Goal: Task Accomplishment & Management: Manage account settings

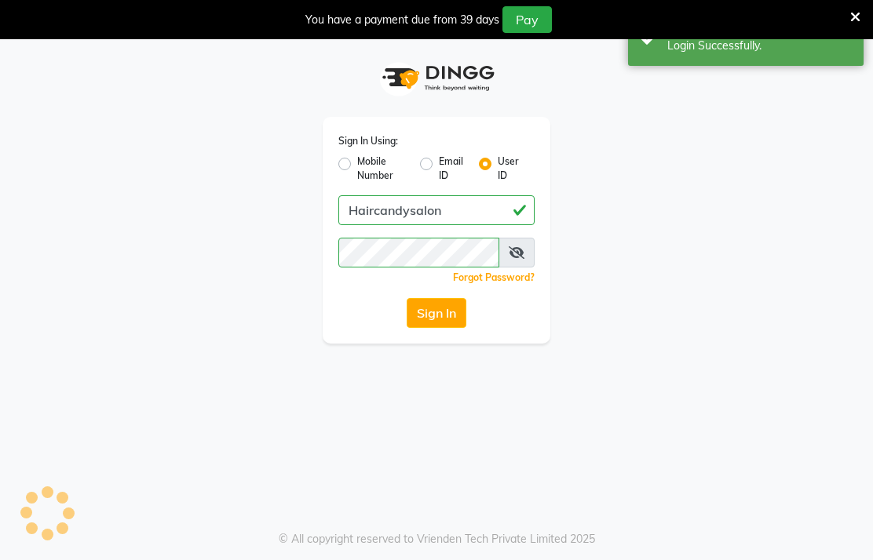
select select "single_date"
select select "single_date_dash"
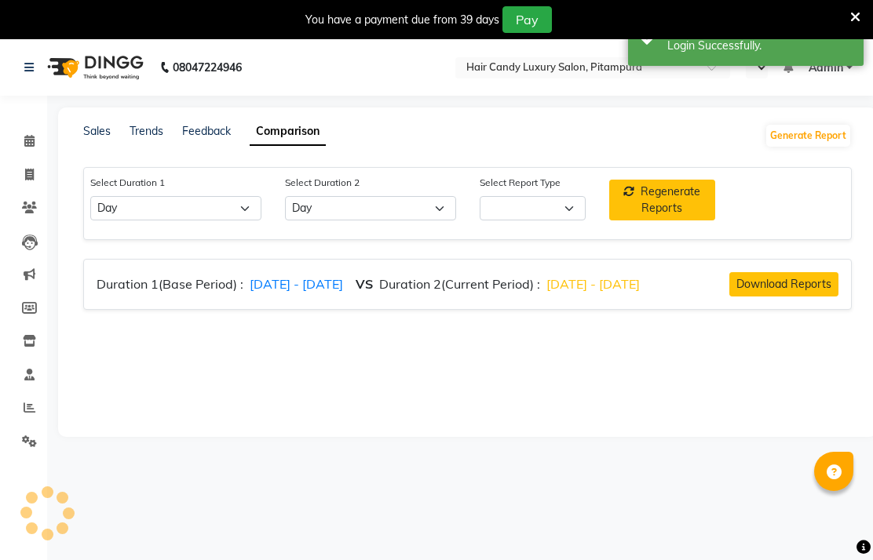
select select "en"
select select "comparison_report"
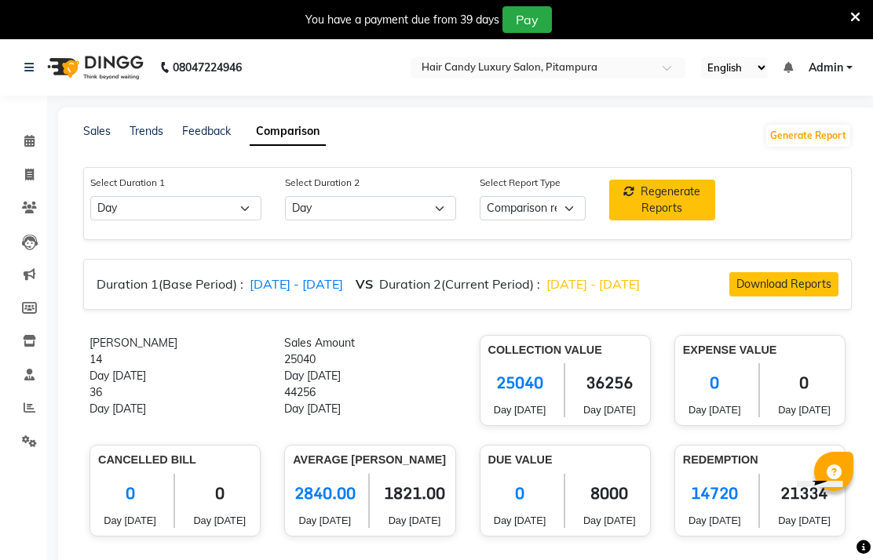
click at [24, 406] on icon at bounding box center [30, 408] width 12 height 12
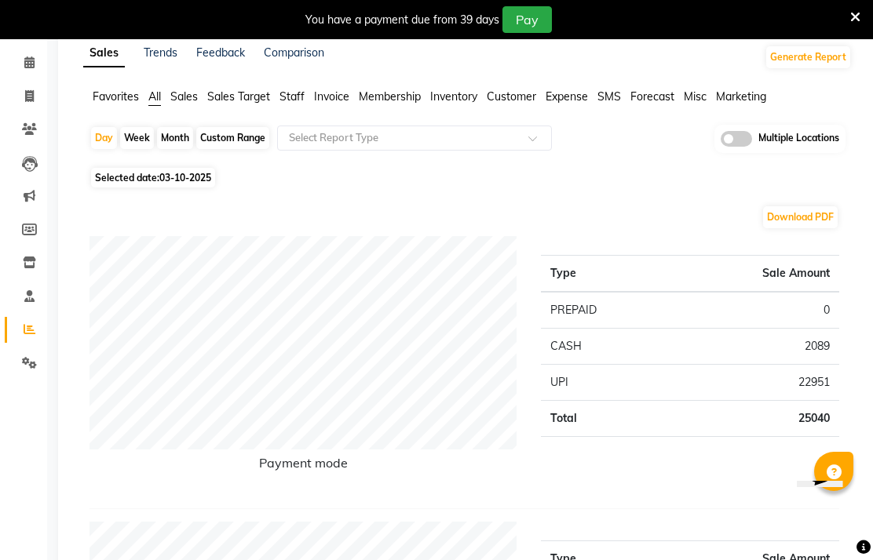
scroll to position [78, 0]
click at [235, 150] on div "Custom Range" at bounding box center [232, 139] width 73 height 22
select select "10"
select select "2025"
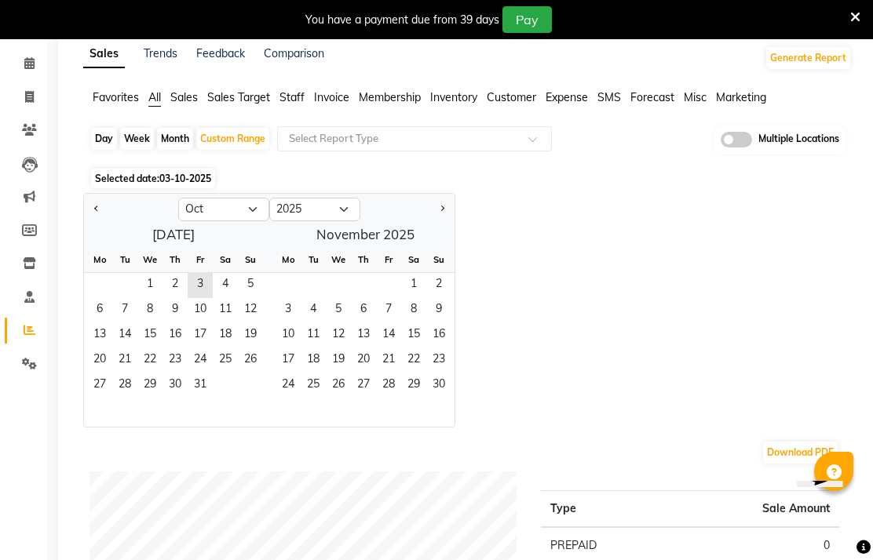
click at [96, 222] on button "Previous month" at bounding box center [96, 209] width 13 height 25
select select "9"
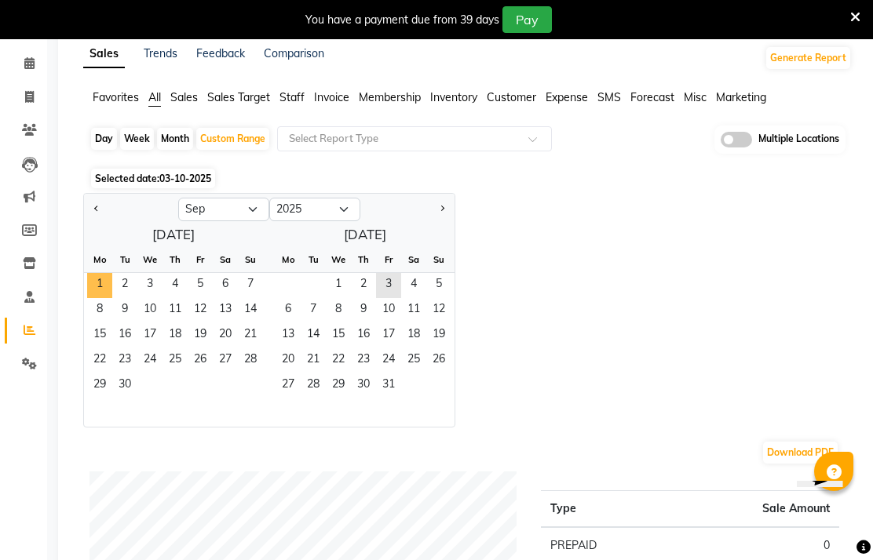
click at [105, 298] on span "1" at bounding box center [99, 285] width 25 height 25
click at [119, 399] on span "30" at bounding box center [124, 386] width 25 height 25
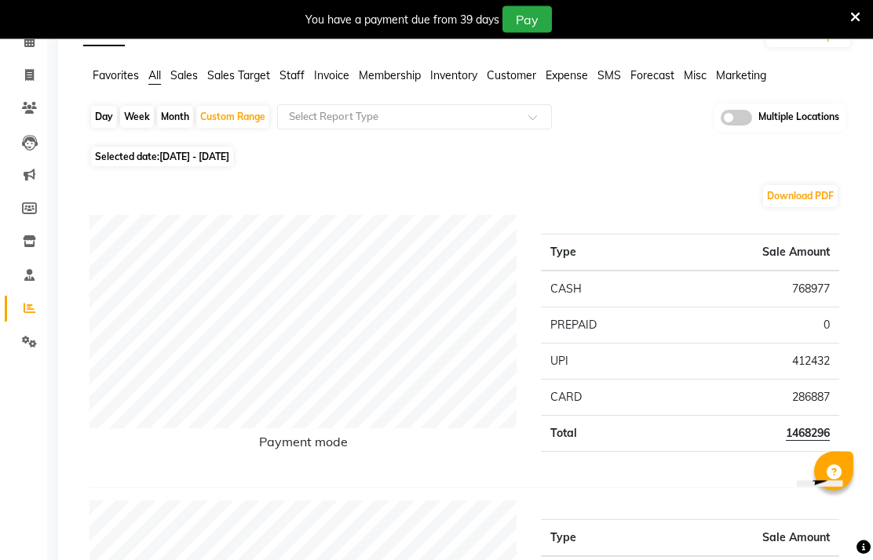
scroll to position [100, 0]
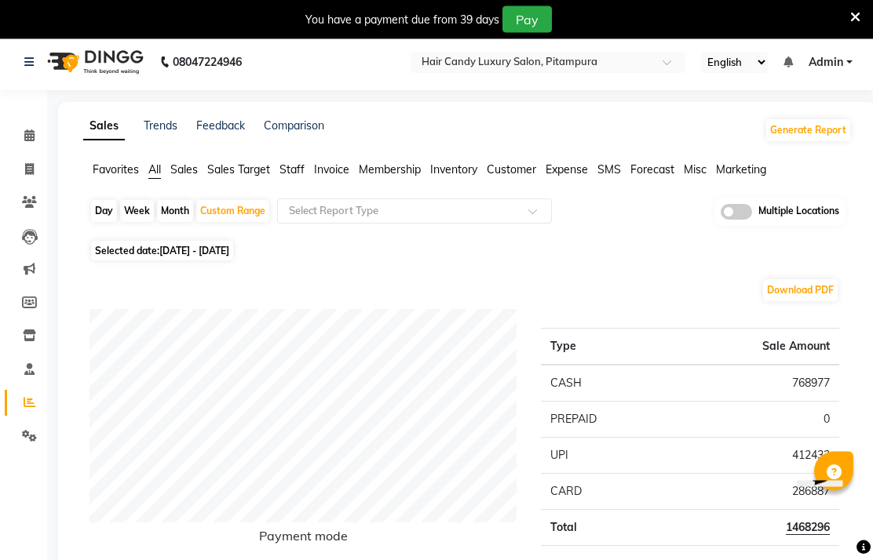
click at [646, 57] on input "text" at bounding box center [532, 65] width 228 height 16
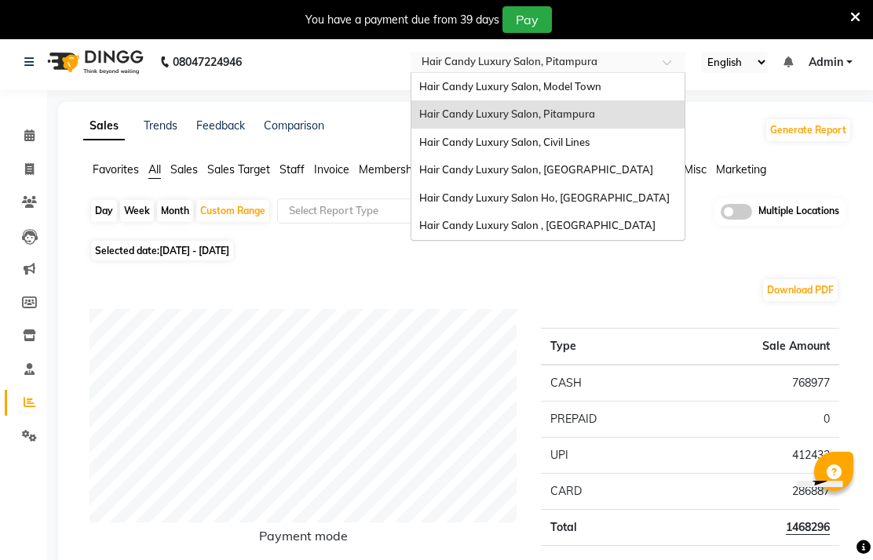
scroll to position [5, 0]
click at [655, 228] on span "Hair Candy Luxury Salon , Sector 46 Gurugram" at bounding box center [537, 226] width 236 height 13
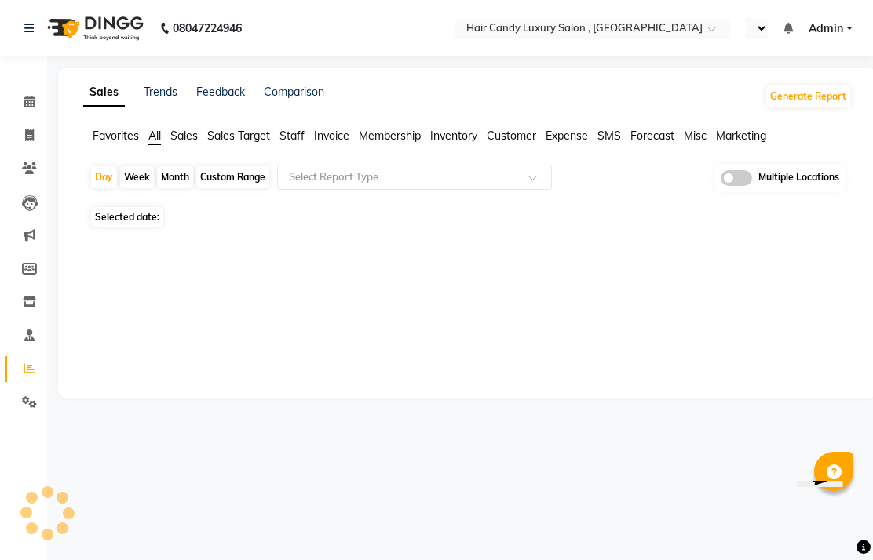
select select "en"
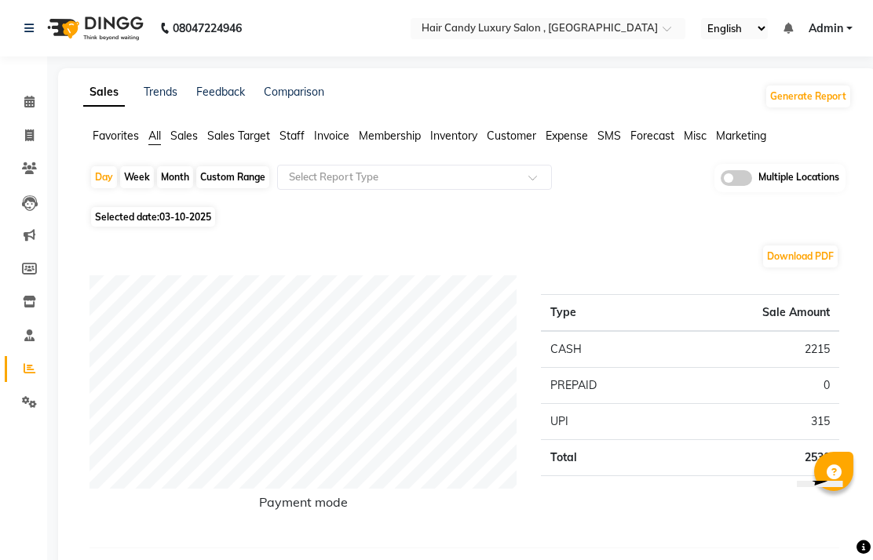
click at [235, 188] on div "Custom Range" at bounding box center [232, 177] width 73 height 22
select select "10"
select select "2025"
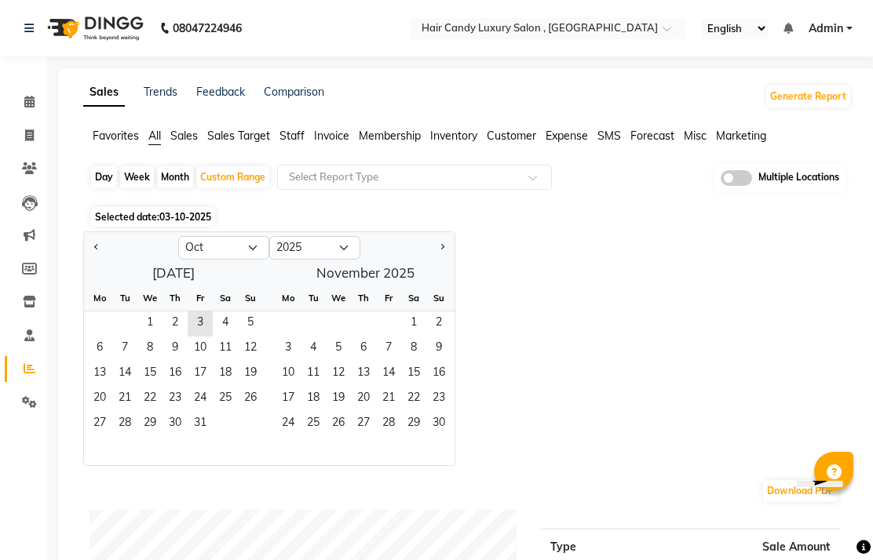
click at [94, 261] on button "Previous month" at bounding box center [96, 247] width 13 height 25
select select "9"
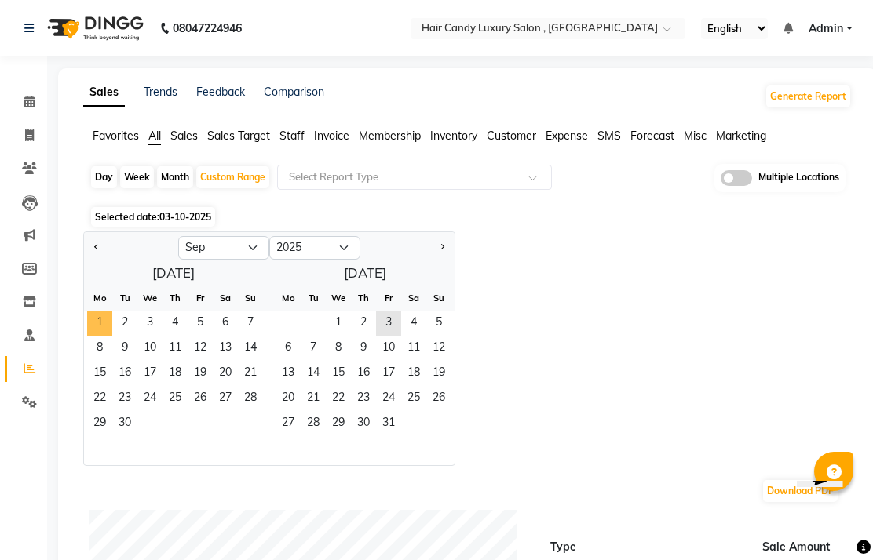
click at [97, 337] on span "1" at bounding box center [99, 324] width 25 height 25
click at [129, 437] on span "30" at bounding box center [124, 424] width 25 height 25
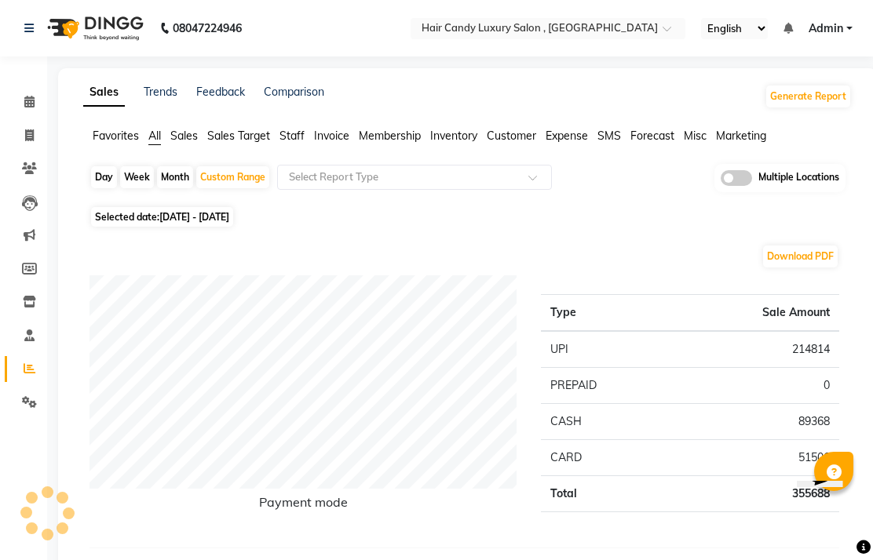
click at [646, 31] on input "text" at bounding box center [532, 30] width 228 height 16
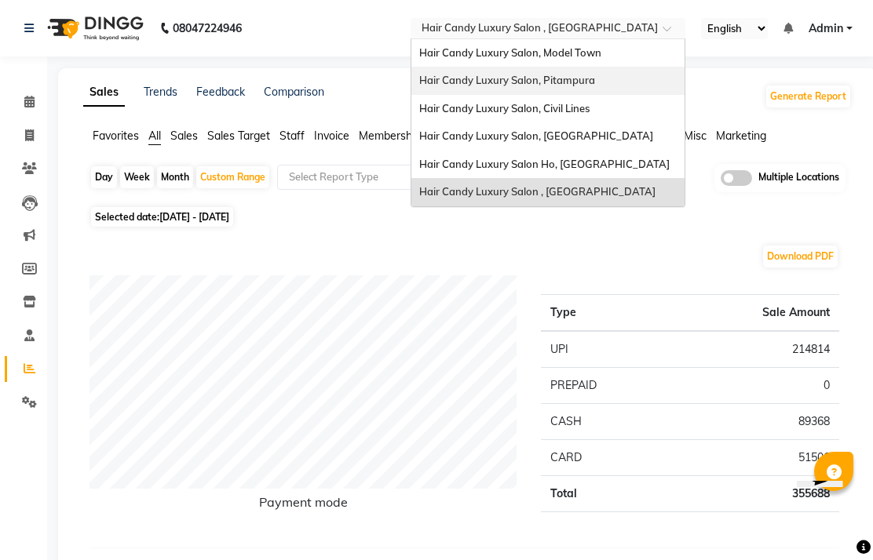
click at [595, 74] on span "Hair Candy Luxury Salon, Pitampura" at bounding box center [507, 80] width 176 height 13
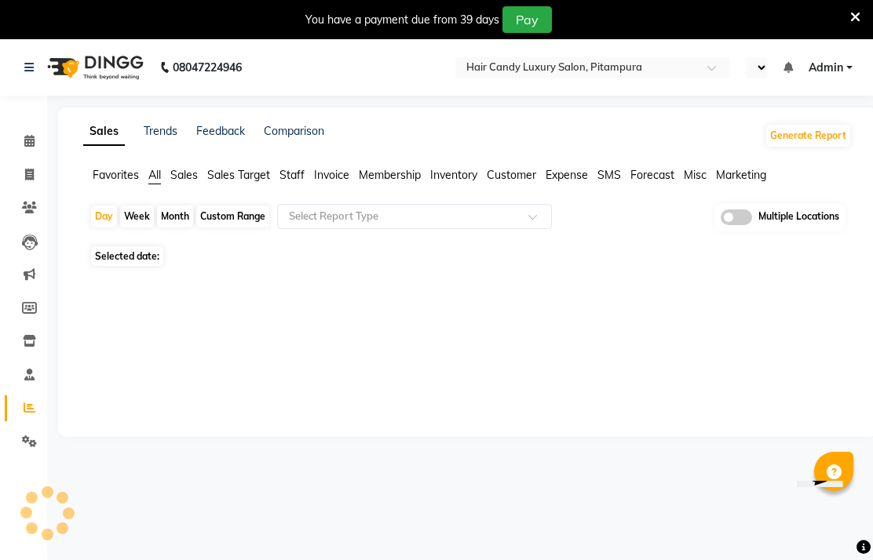
select select "en"
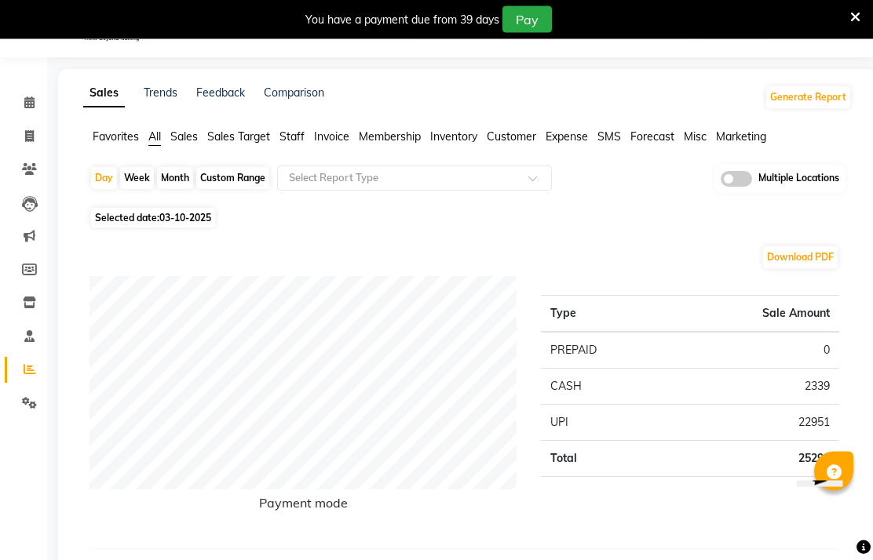
scroll to position [39, 0]
click at [247, 188] on div "Custom Range" at bounding box center [232, 177] width 73 height 22
select select "10"
select select "2025"
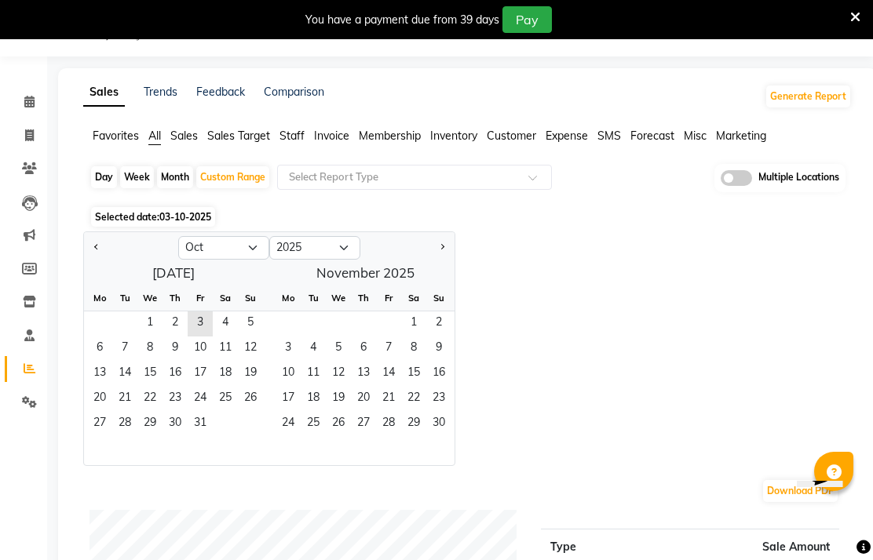
click at [90, 261] on button "Previous month" at bounding box center [96, 247] width 13 height 25
select select "9"
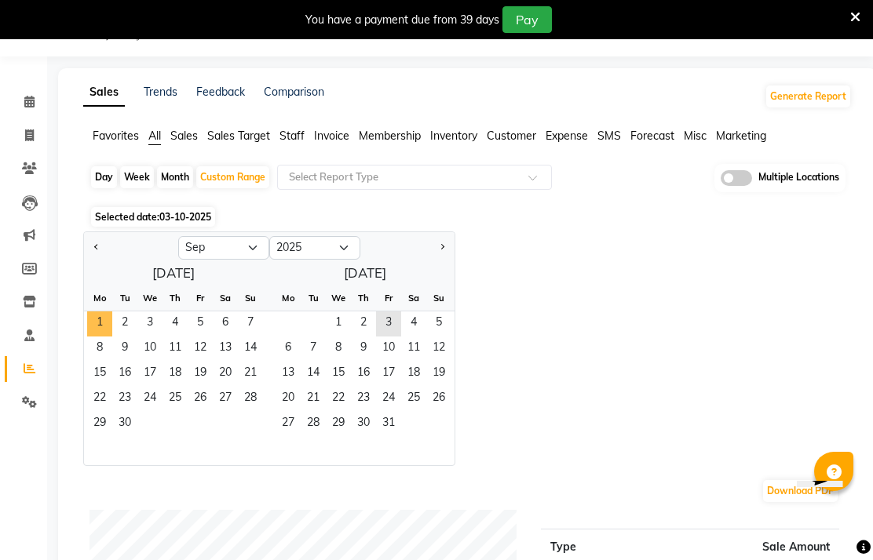
click at [97, 337] on span "1" at bounding box center [99, 324] width 25 height 25
click at [129, 437] on span "30" at bounding box center [124, 424] width 25 height 25
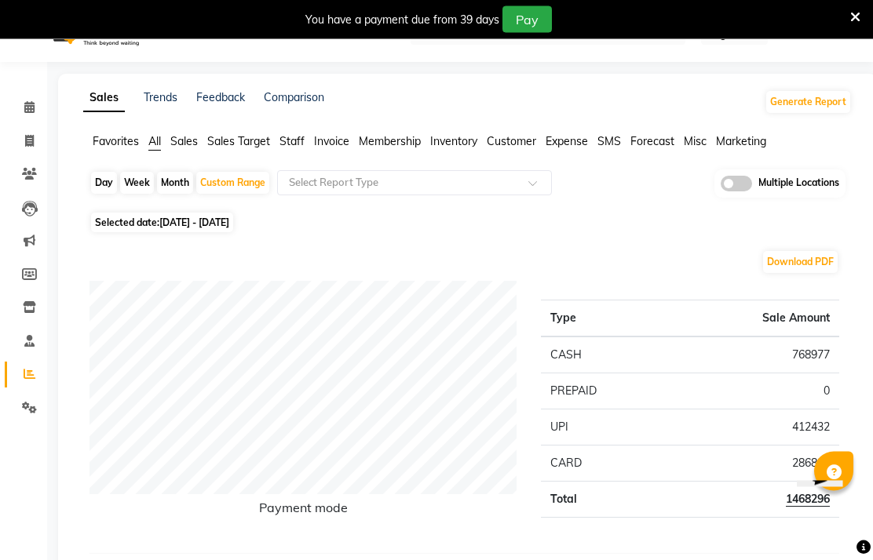
scroll to position [0, 0]
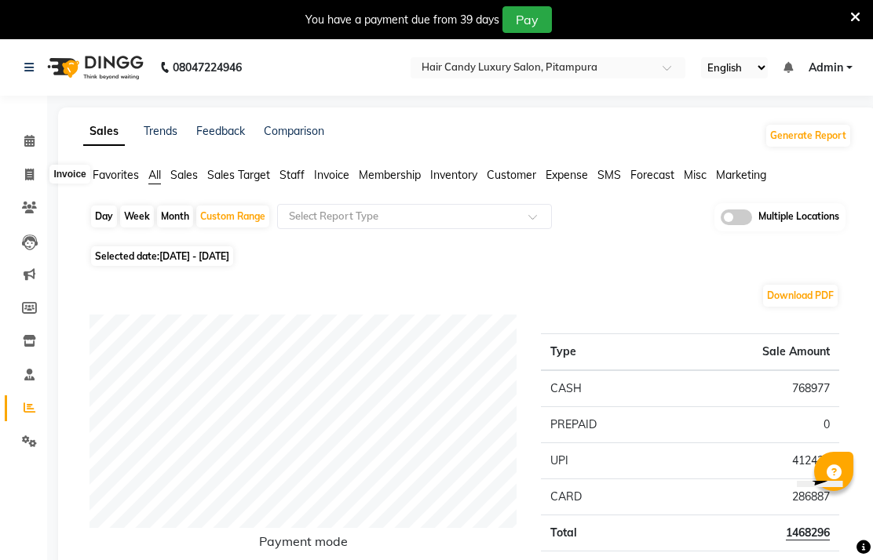
click at [31, 179] on icon at bounding box center [29, 175] width 9 height 12
select select "service"
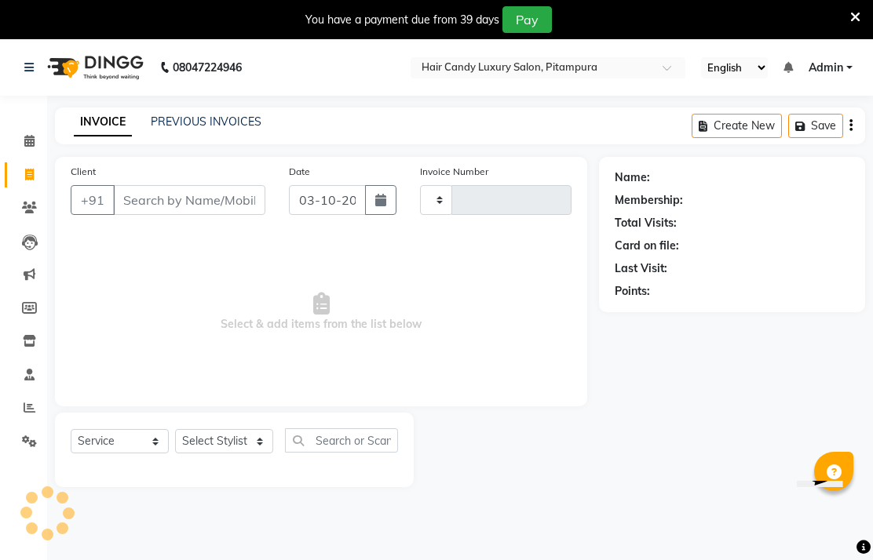
type input "7082"
select select "4720"
click at [214, 131] on div "INVOICE PREVIOUS INVOICES Create New Save" at bounding box center [460, 126] width 810 height 37
click at [191, 129] on link "PREVIOUS INVOICES" at bounding box center [206, 122] width 111 height 14
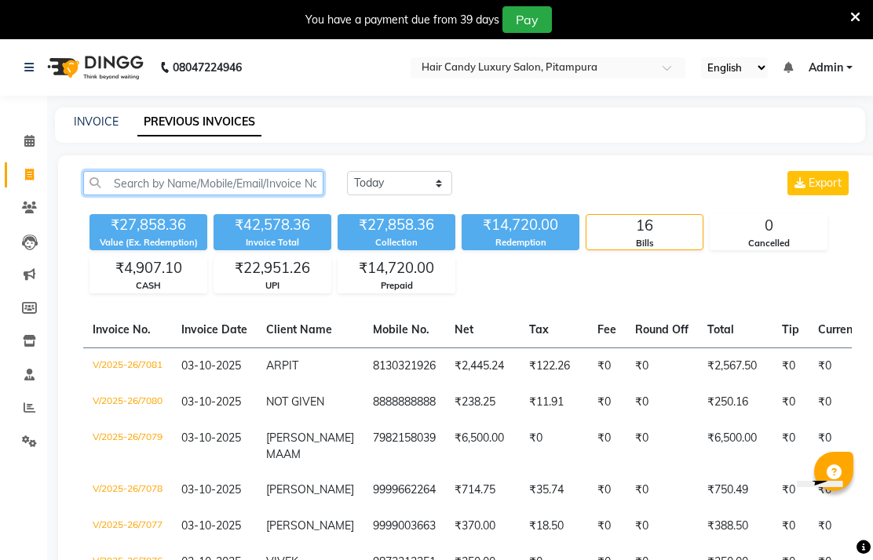
click at [292, 195] on input "text" at bounding box center [203, 183] width 240 height 24
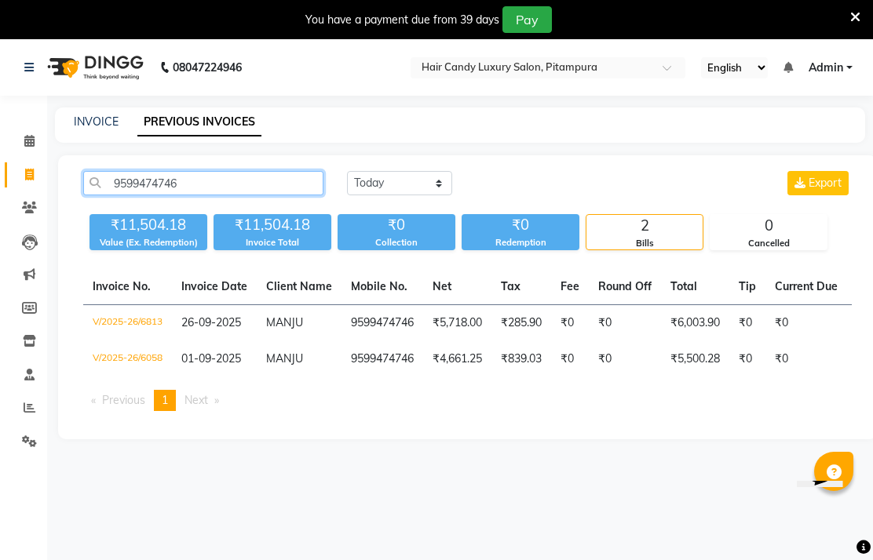
type input "9599474746"
click at [527, 342] on td "₹285.90" at bounding box center [521, 323] width 60 height 37
click at [646, 61] on input "text" at bounding box center [532, 69] width 228 height 16
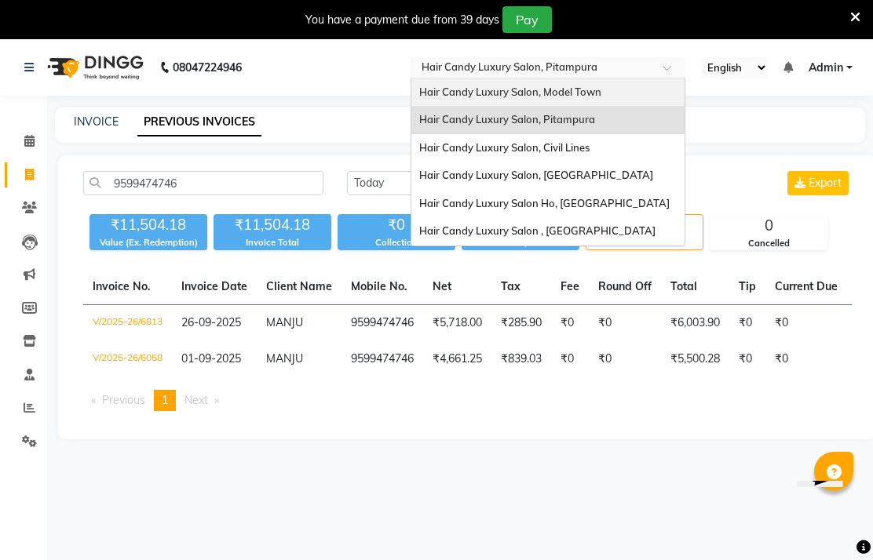
click at [601, 88] on span "Hair Candy Luxury Salon, Model Town" at bounding box center [510, 92] width 182 height 13
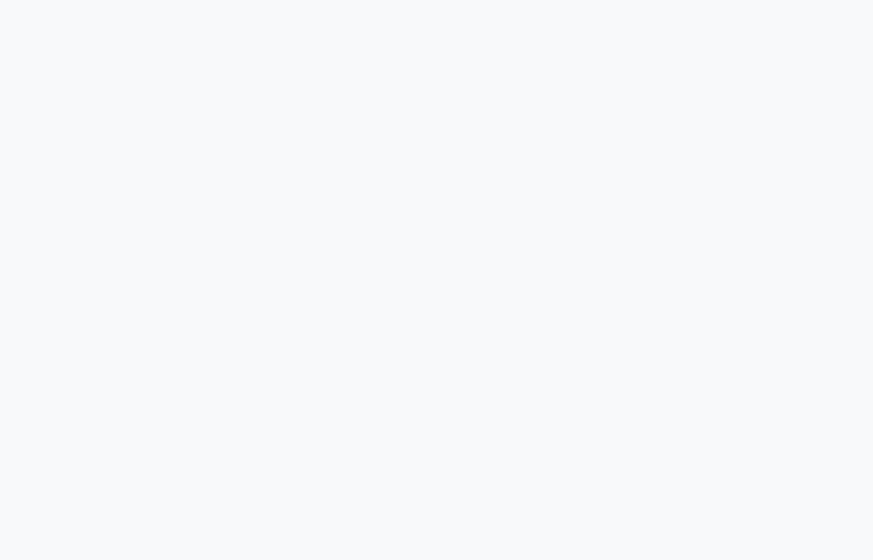
scroll to position [-34, 0]
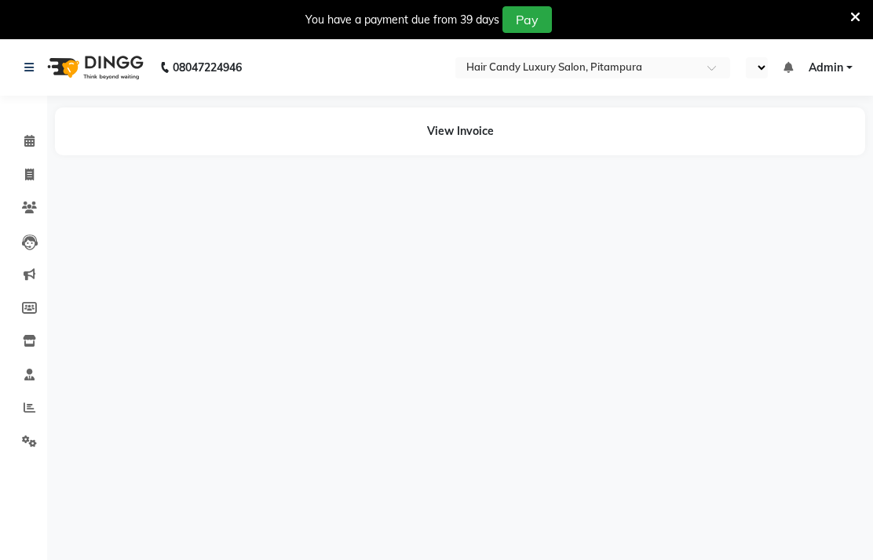
select select "en"
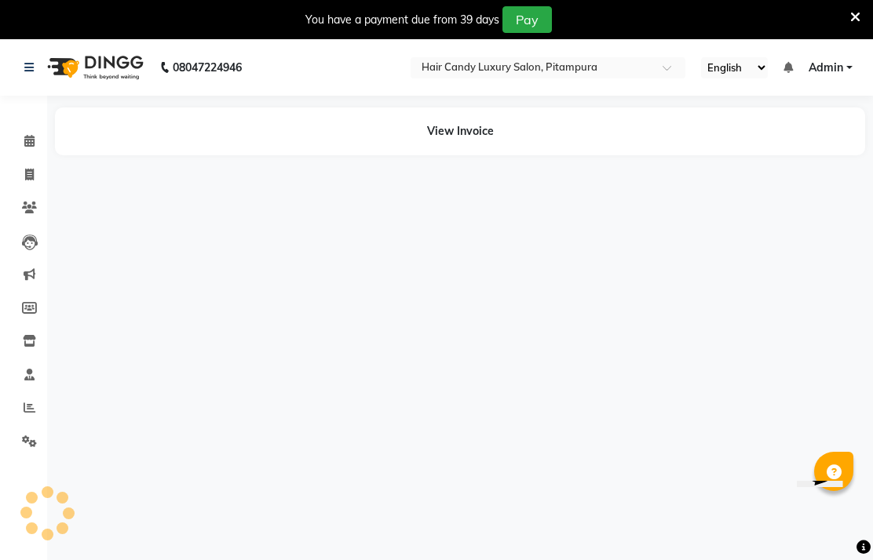
scroll to position [0, 0]
click at [850, 19] on icon at bounding box center [855, 17] width 10 height 14
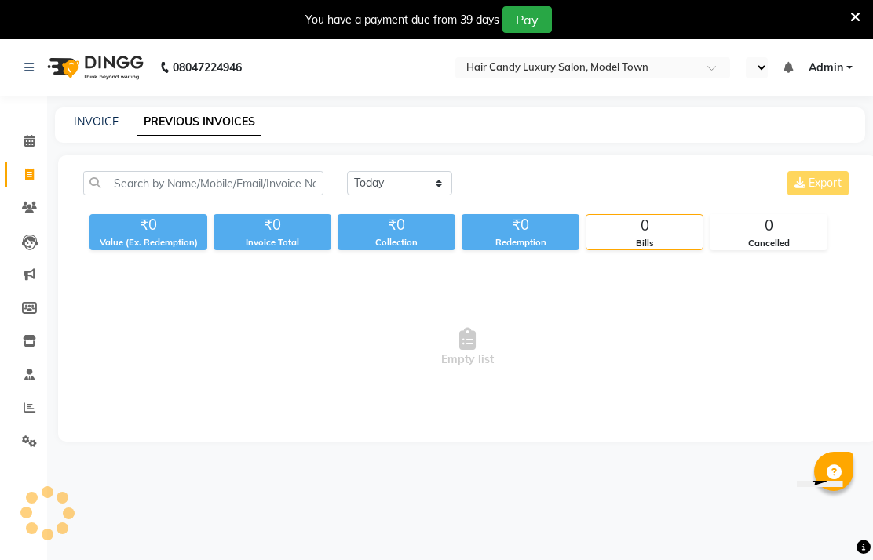
select select "en"
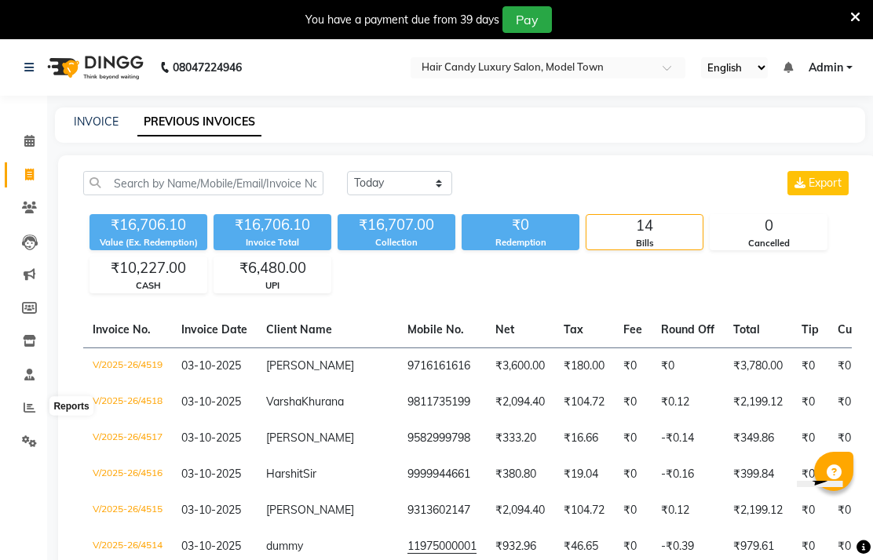
click at [30, 407] on icon at bounding box center [30, 408] width 12 height 12
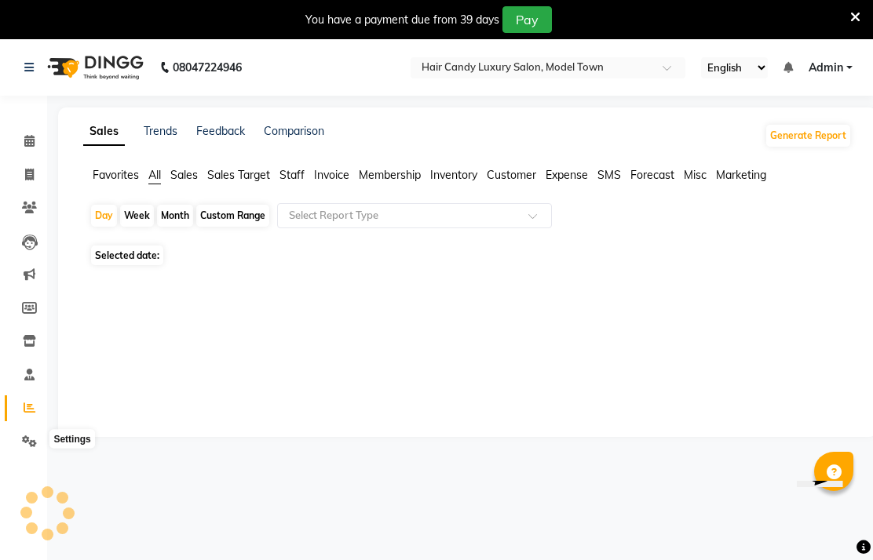
click at [34, 436] on icon at bounding box center [29, 442] width 15 height 12
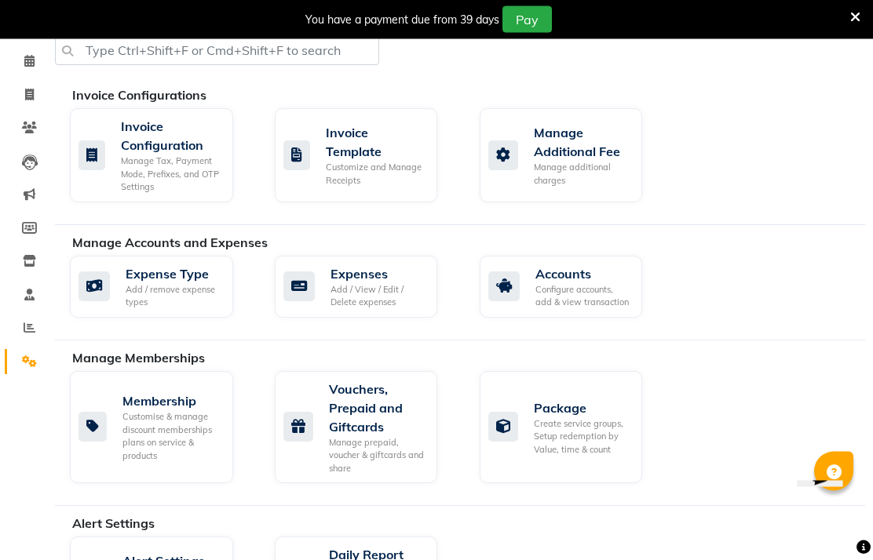
scroll to position [76, 0]
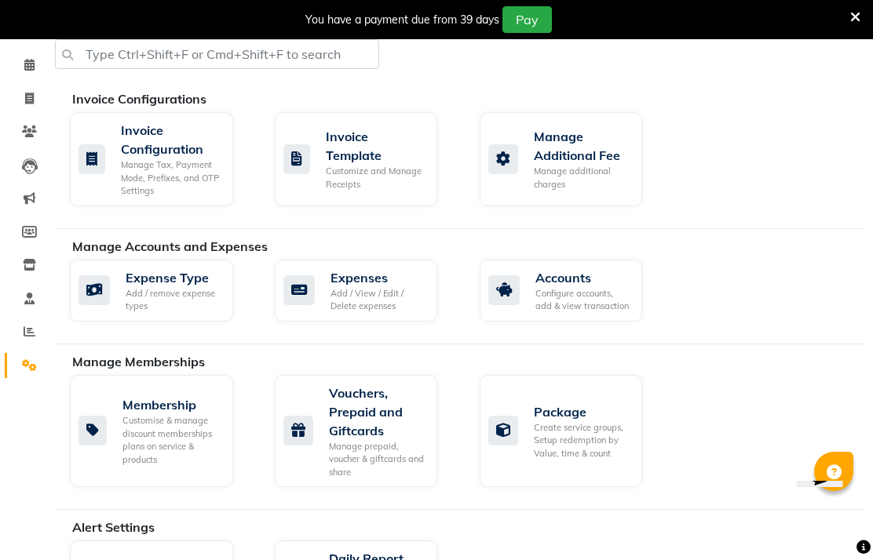
click at [373, 440] on div "Vouchers, Prepaid and Giftcards" at bounding box center [377, 412] width 97 height 57
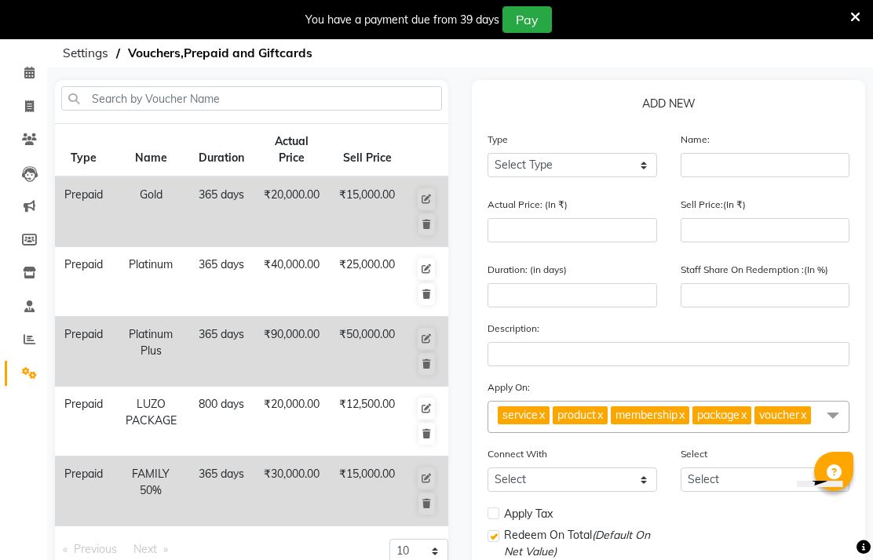
scroll to position [67, 0]
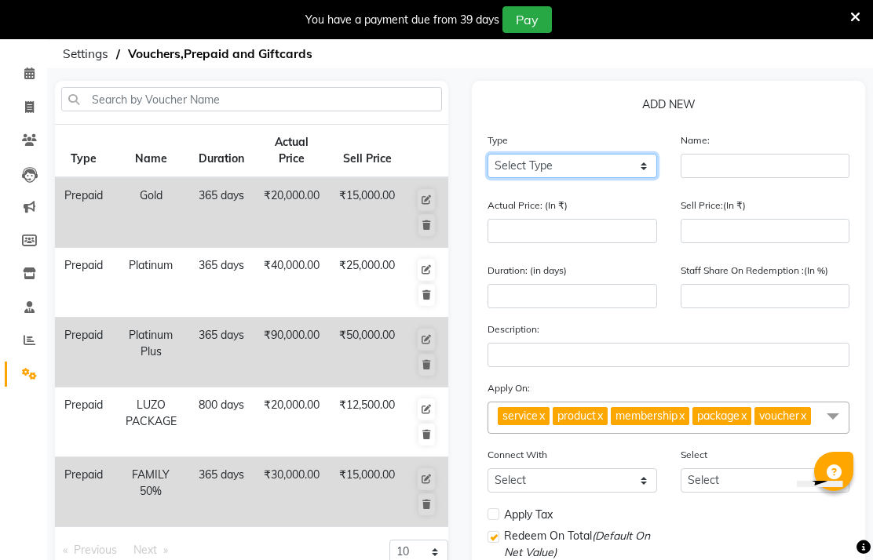
click at [611, 178] on select "Select Type Voucher Prepaid Gift Card" at bounding box center [572, 166] width 170 height 24
select select "P"
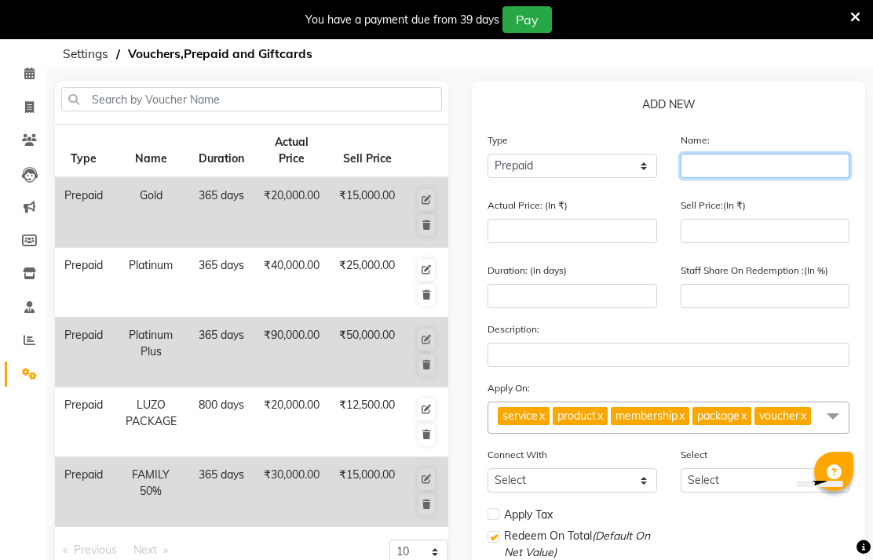
click at [753, 178] on input "text" at bounding box center [765, 166] width 170 height 24
type input "NEW PAY 25K GET 35K"
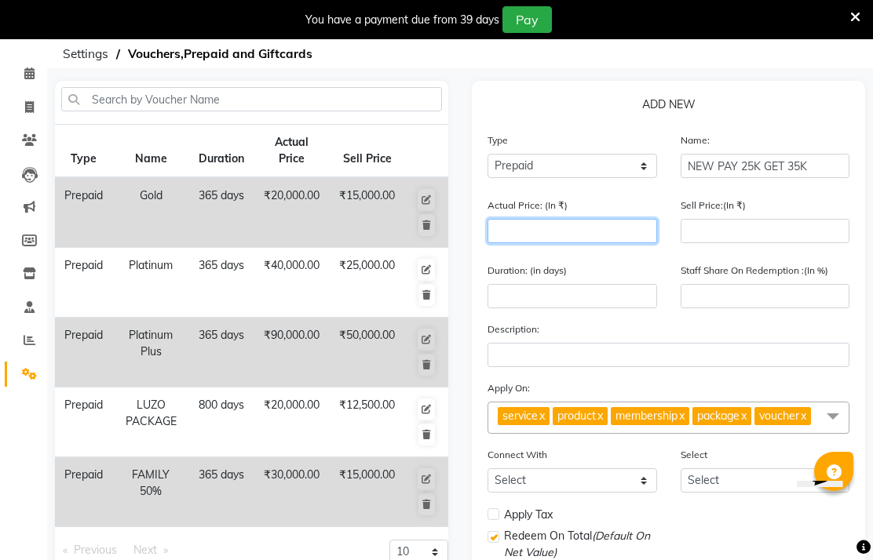
click at [585, 243] on input "number" at bounding box center [572, 231] width 170 height 24
type input "3"
type input "0"
type input "35000"
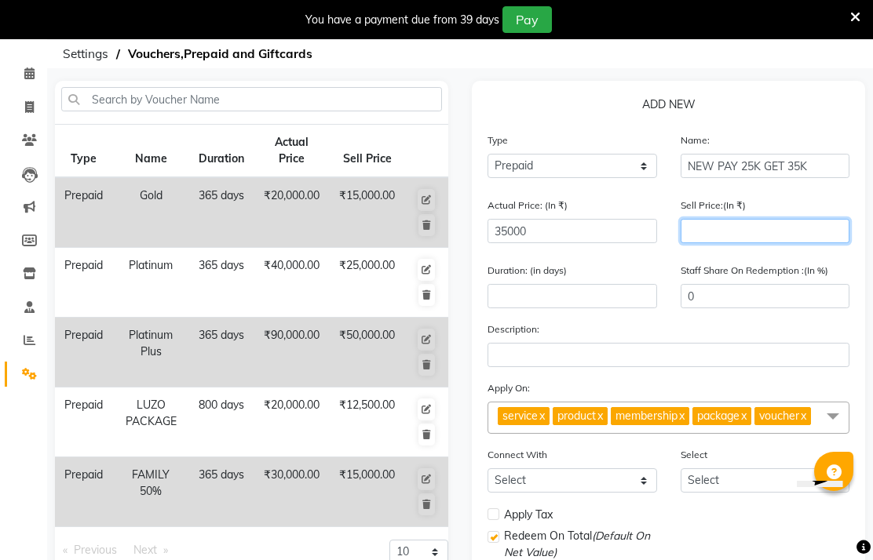
click at [761, 243] on input "number" at bounding box center [765, 231] width 170 height 24
type input "250"
type input "1"
type input "2500"
type input "7"
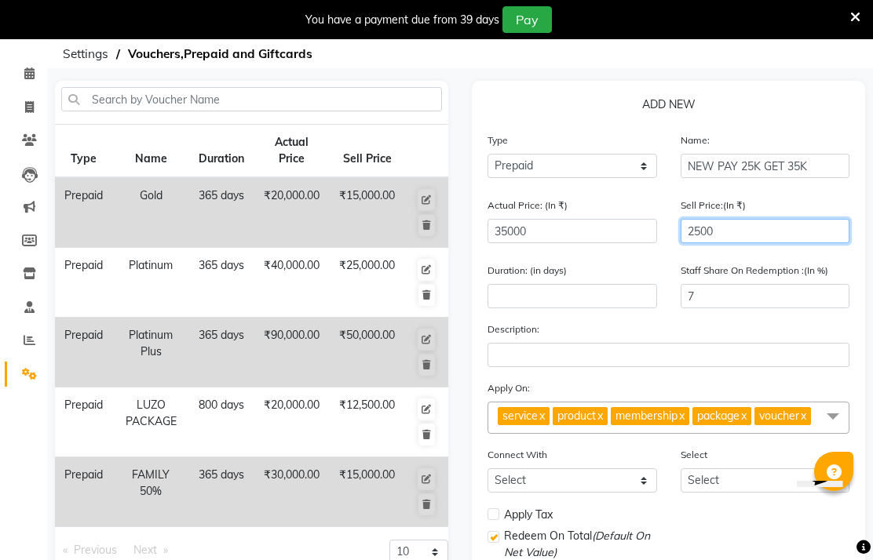
type input "25000"
type input "71"
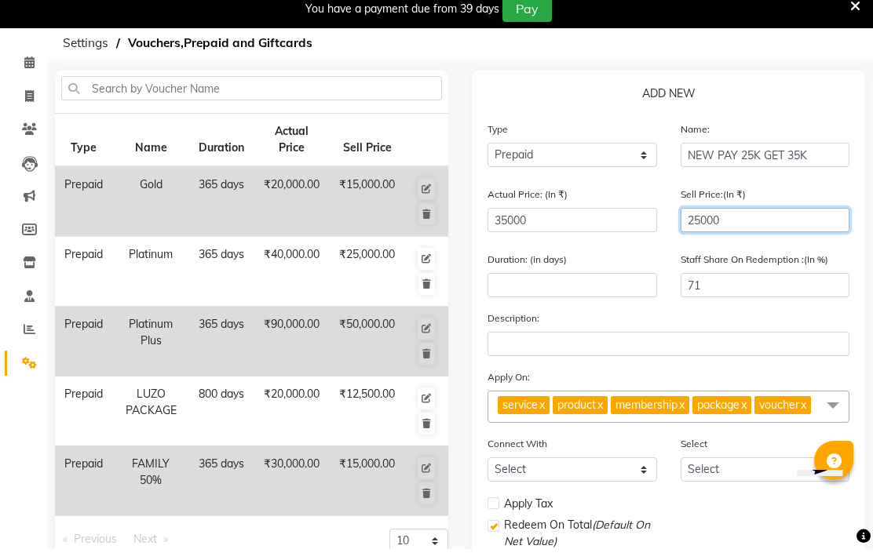
type input "25000"
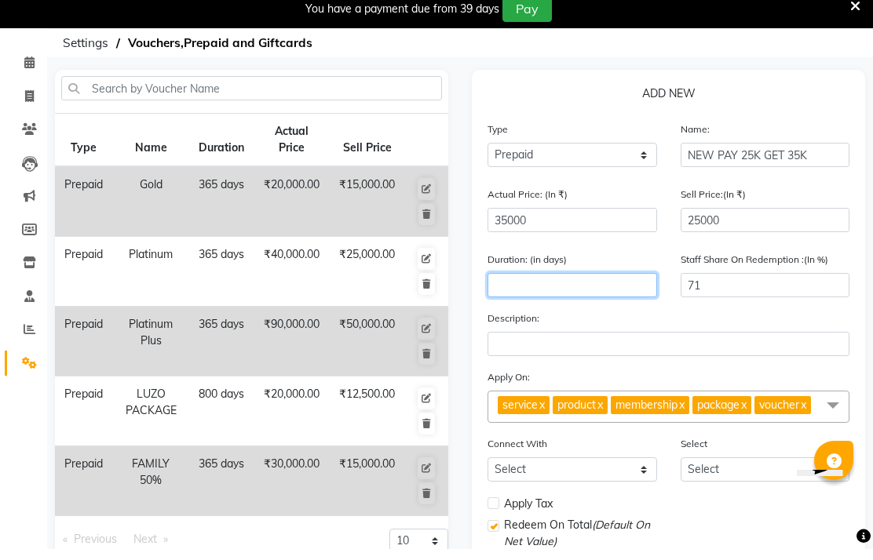
click at [602, 306] on input "number" at bounding box center [572, 296] width 170 height 24
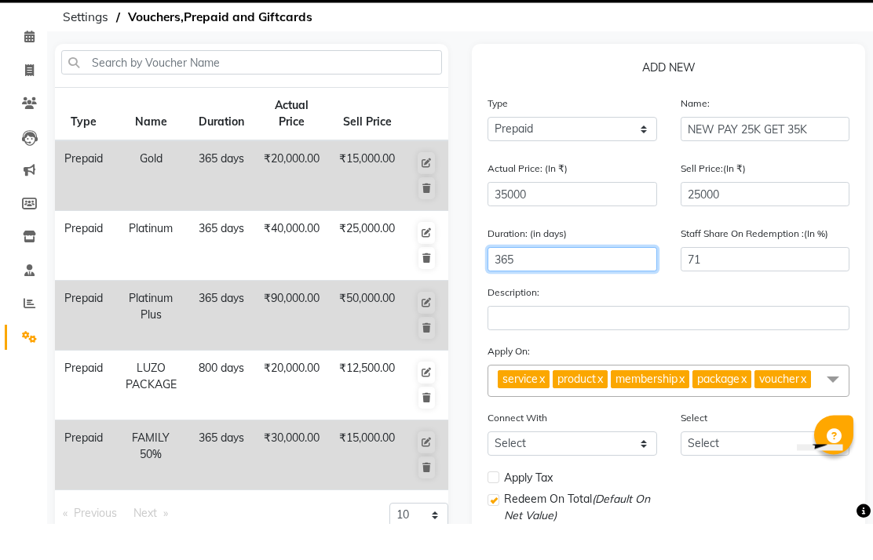
type input "365"
click at [831, 404] on span at bounding box center [832, 417] width 31 height 30
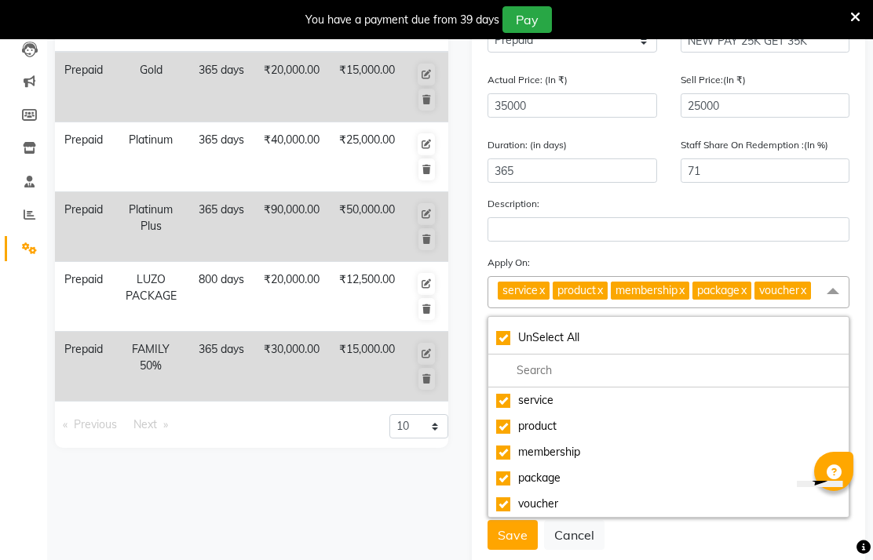
scroll to position [256, 0]
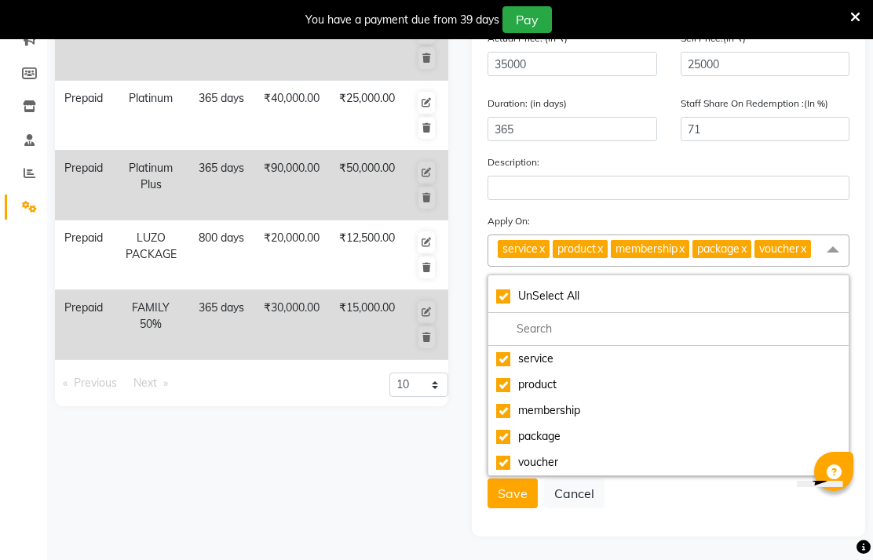
click at [511, 465] on div "voucher" at bounding box center [668, 462] width 345 height 16
checkbox input "false"
click at [514, 439] on div "package" at bounding box center [668, 437] width 345 height 16
checkbox input "false"
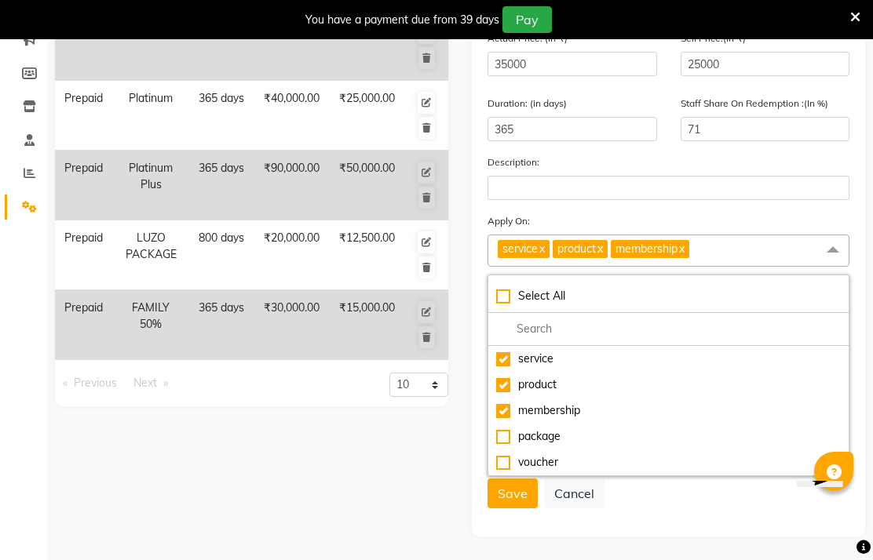
click at [498, 416] on div "membership" at bounding box center [668, 411] width 345 height 16
checkbox input "false"
click at [502, 388] on div "product" at bounding box center [668, 385] width 345 height 16
checkbox input "false"
click at [407, 471] on div "Type Name Duration Actual Price Sell Price Prepaid Gold 365 days ₹20,000.00 ₹15…" at bounding box center [251, 225] width 417 height 623
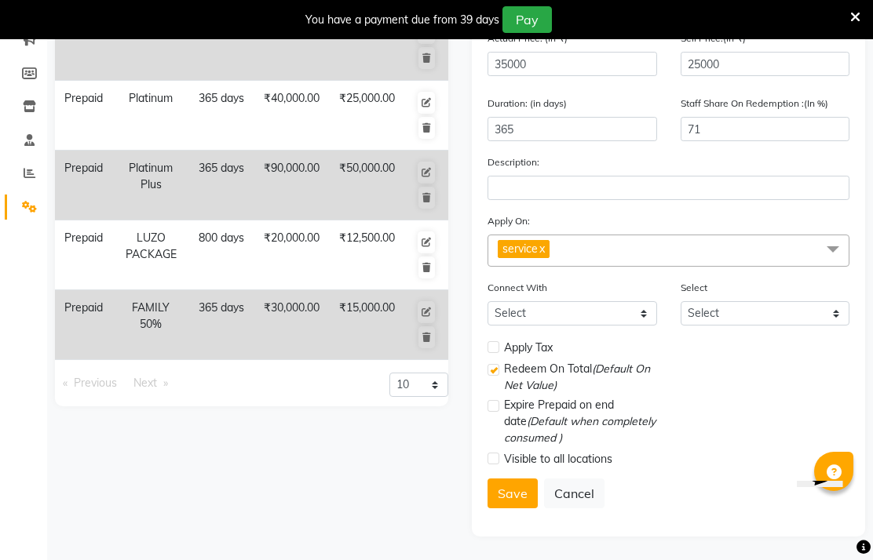
click at [497, 346] on label at bounding box center [493, 347] width 12 height 12
click at [497, 346] on input "checkbox" at bounding box center [492, 348] width 10 height 10
checkbox input "true"
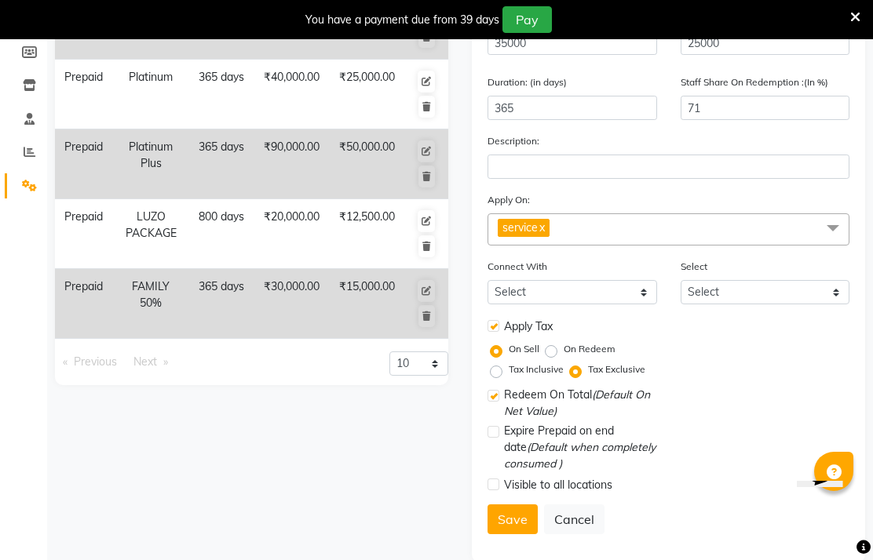
click at [509, 377] on label "Tax Inclusive" at bounding box center [536, 370] width 55 height 14
click at [500, 375] on input "Tax Inclusive" at bounding box center [499, 369] width 11 height 11
radio input "true"
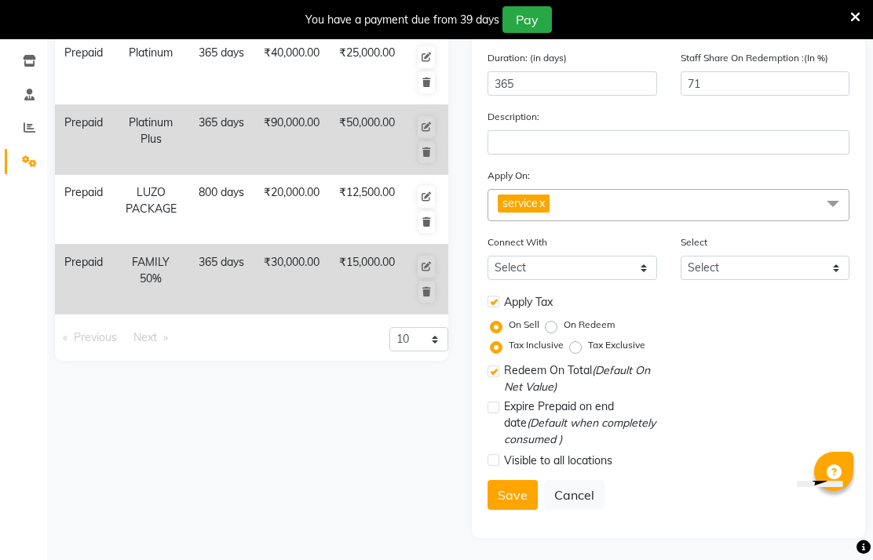
click at [515, 510] on button "Save" at bounding box center [512, 495] width 50 height 30
select select
checkbox input "false"
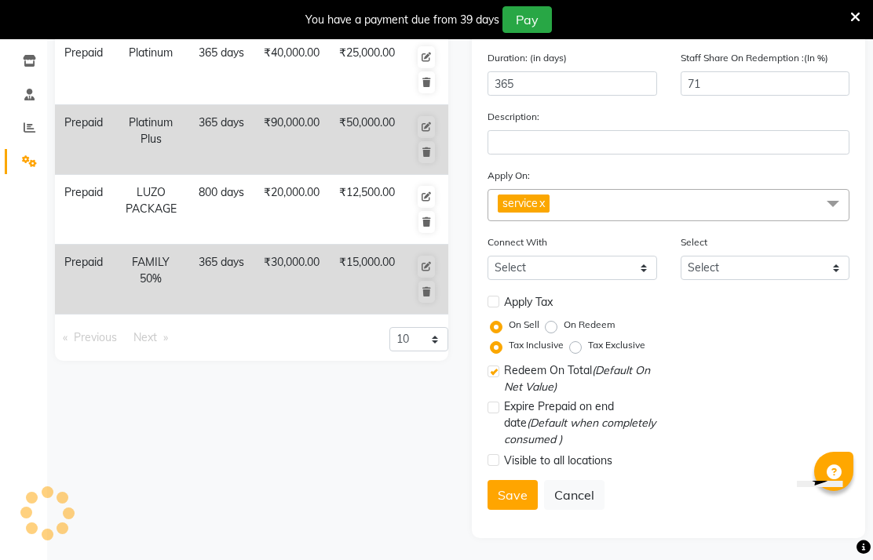
checkbox input "true"
checkbox input "false"
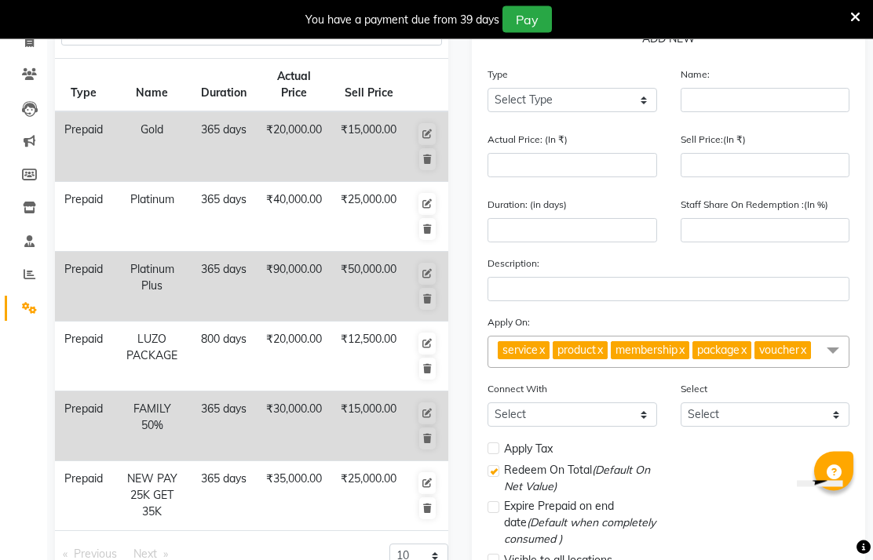
scroll to position [133, 0]
click at [337, 526] on td "₹25,000.00" at bounding box center [368, 496] width 75 height 70
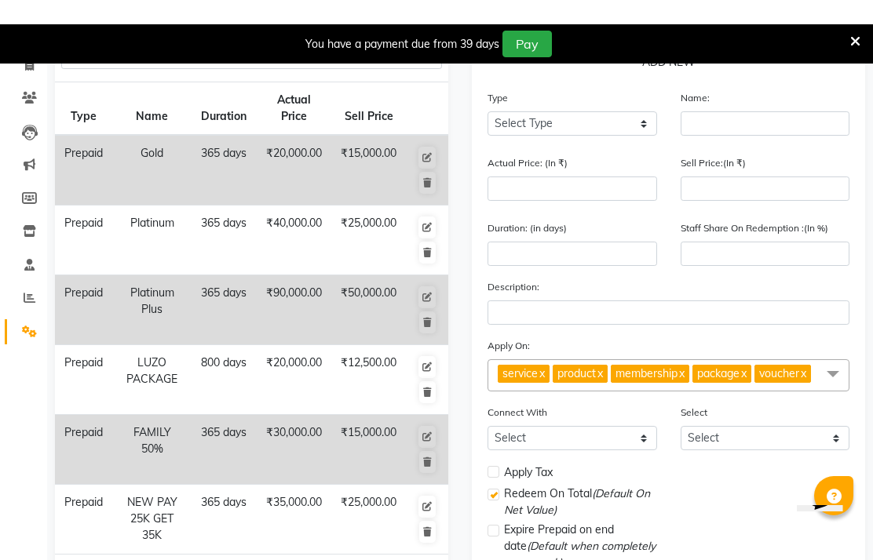
click at [432, 487] on icon at bounding box center [426, 482] width 9 height 9
select select "P"
type input "NEW PAY 25K GET 35K"
type input "35000"
type input "25000"
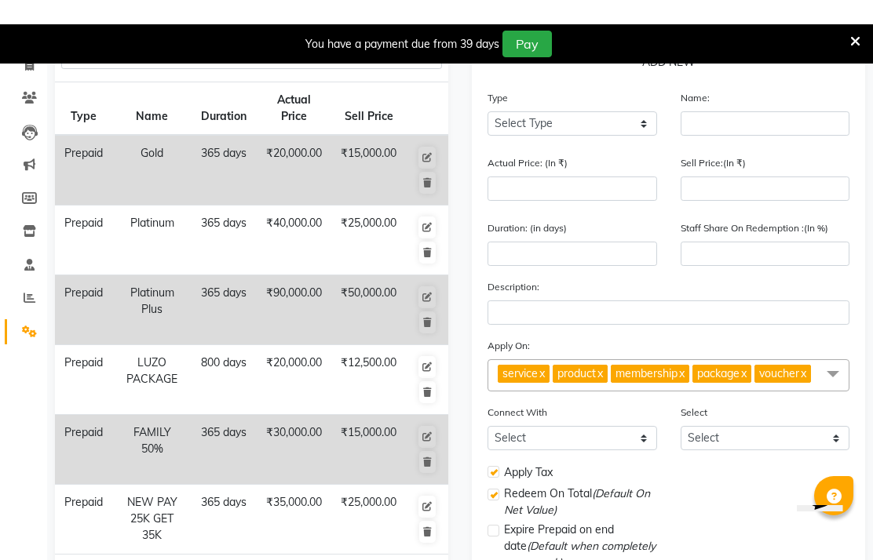
type input "365"
type input "71"
checkbox input "true"
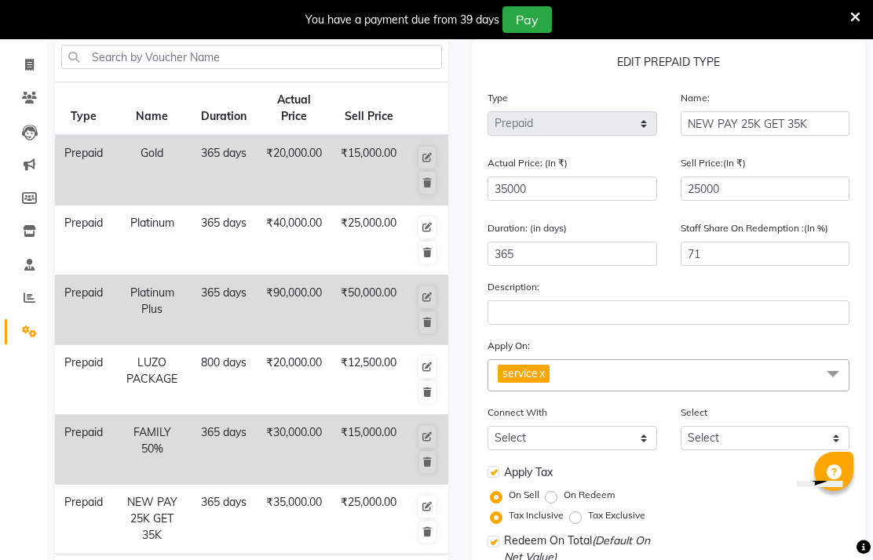
click at [722, 129] on div "Name: NEW PAY 25K GET 35K" at bounding box center [765, 112] width 170 height 46
click at [703, 136] on input "NEW PAY 25K GET 35K" at bounding box center [765, 123] width 170 height 24
type input "PAY 25K GET 35K"
click at [804, 108] on div "EDIT PREPAID TYPE Type Select Type Voucher Prepaid Gift Card Name: PAY 25K GET …" at bounding box center [668, 373] width 393 height 670
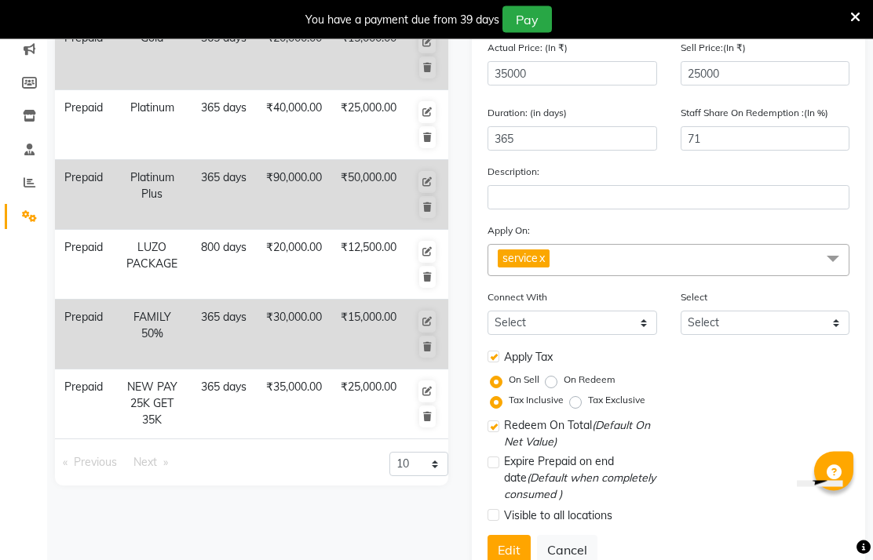
scroll to position [224, 0]
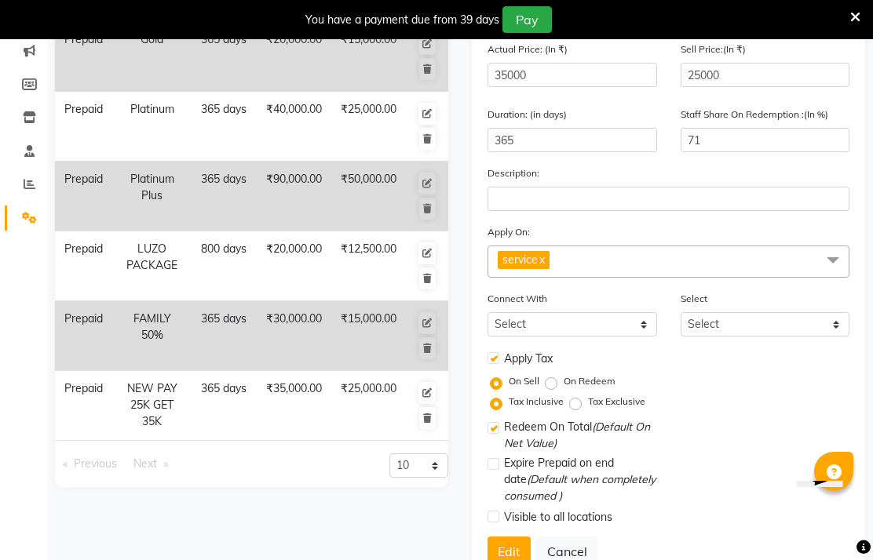
click at [511, 560] on button "Edit" at bounding box center [508, 552] width 43 height 30
select select
checkbox input "false"
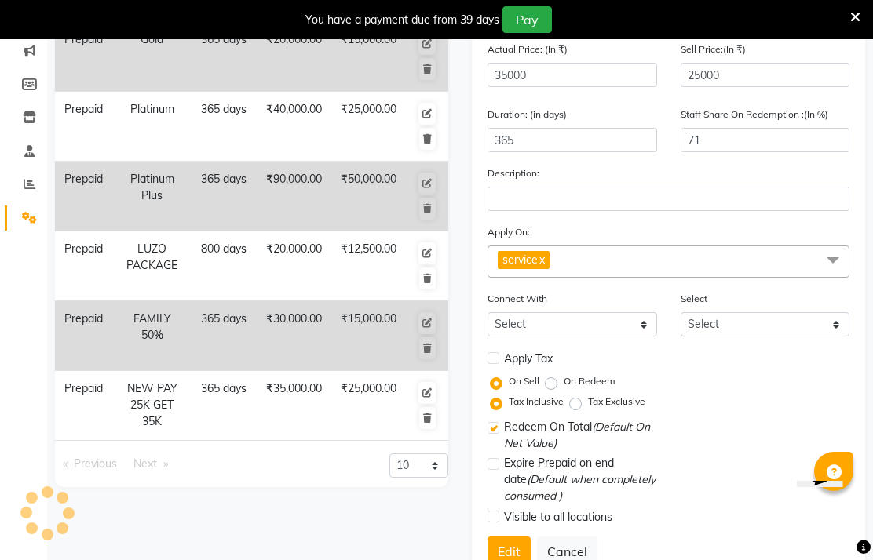
checkbox input "true"
checkbox input "false"
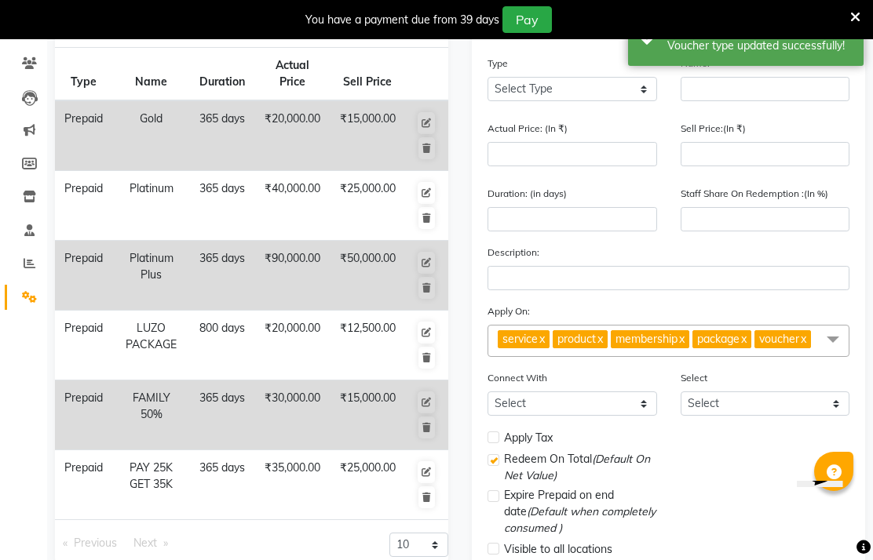
scroll to position [193, 0]
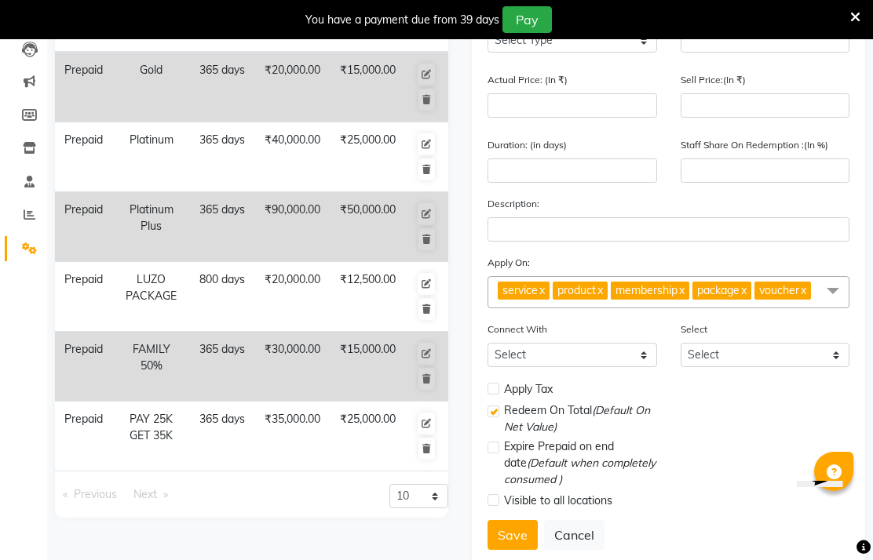
click at [316, 468] on td "₹35,000.00" at bounding box center [292, 437] width 76 height 70
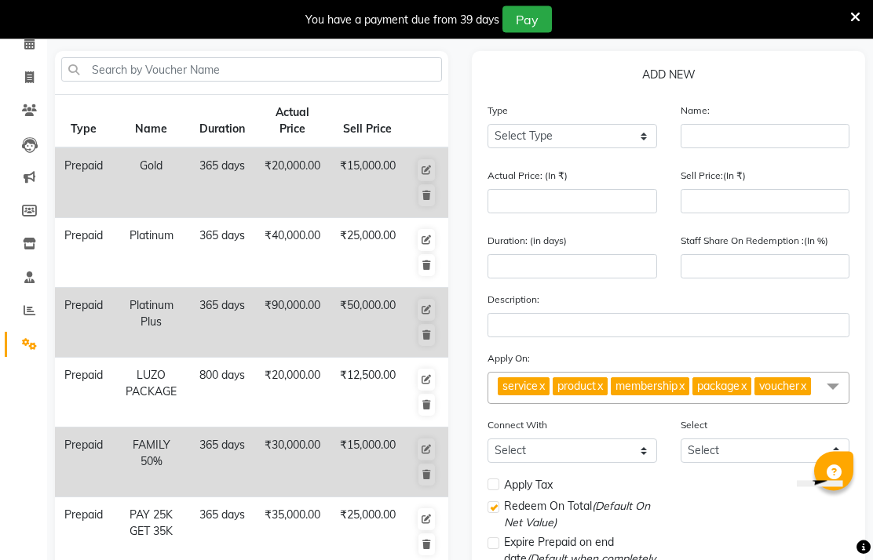
scroll to position [119, 0]
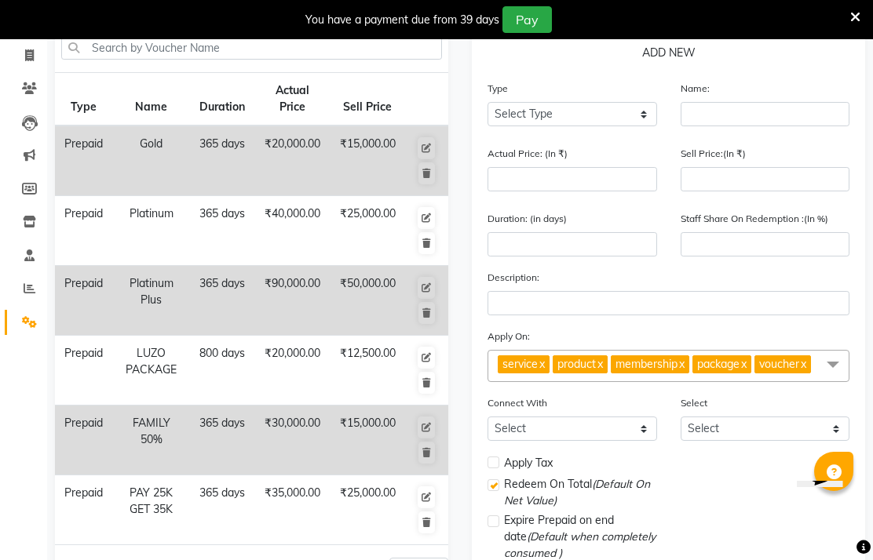
click at [426, 502] on icon at bounding box center [425, 497] width 9 height 9
select select "P"
type input "PAY 25K GET 35K"
type input "35000"
type input "25000"
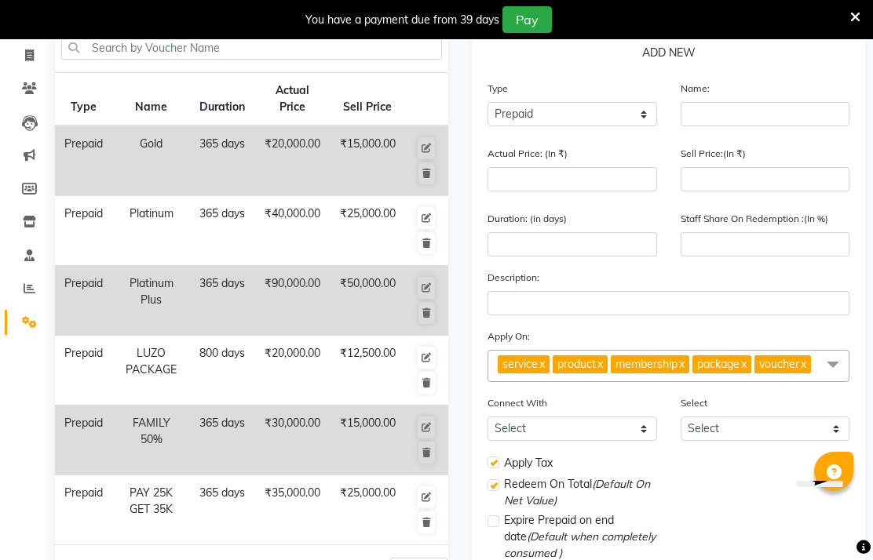
type input "365"
type input "71"
checkbox input "true"
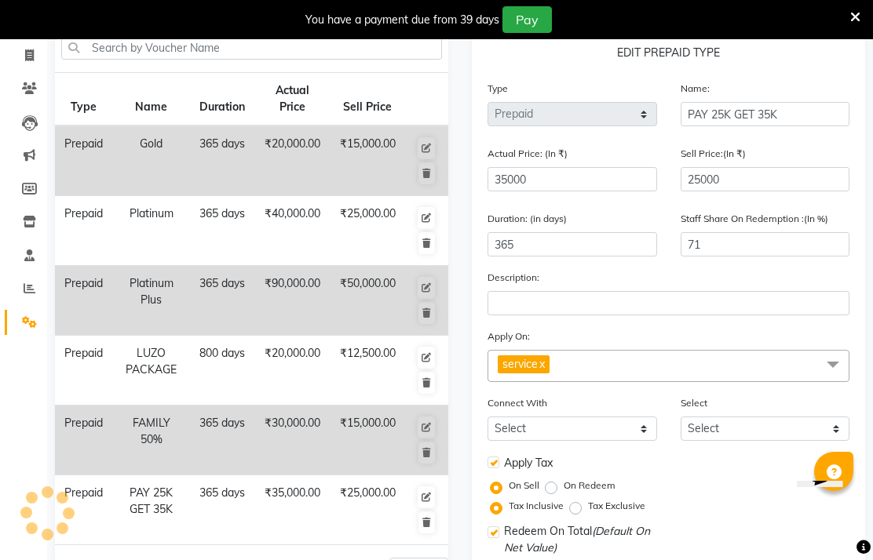
click at [429, 509] on button at bounding box center [426, 498] width 17 height 22
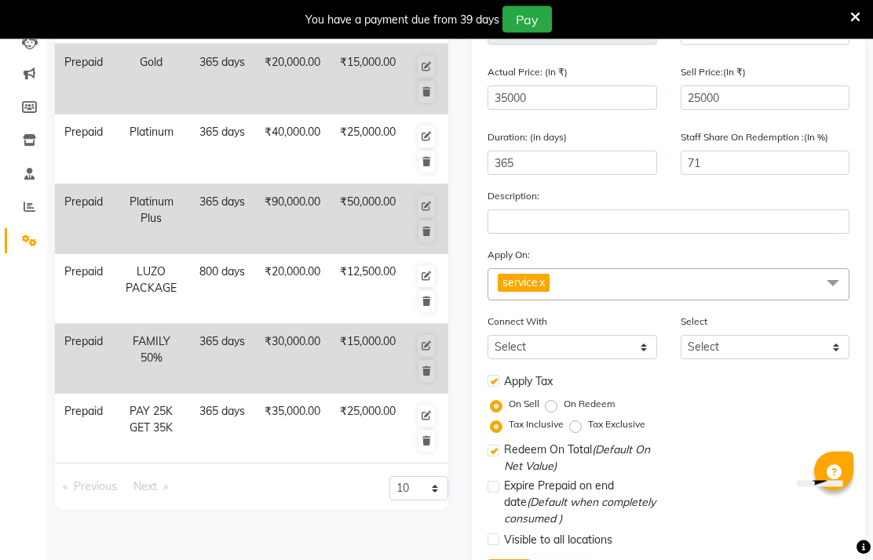
scroll to position [203, 0]
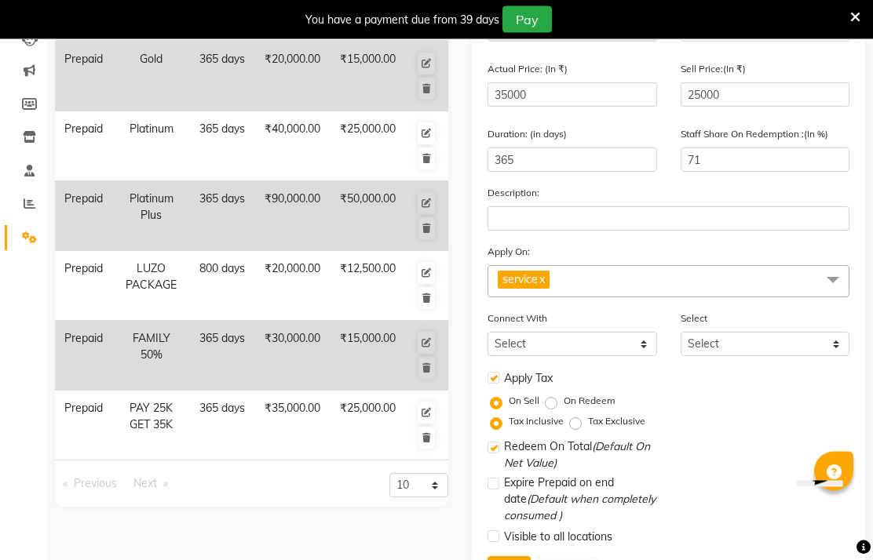
click at [354, 545] on div "Type Name Duration Actual Price Sell Price Prepaid Gold 365 days ₹20,000.00 ₹15…" at bounding box center [251, 280] width 417 height 670
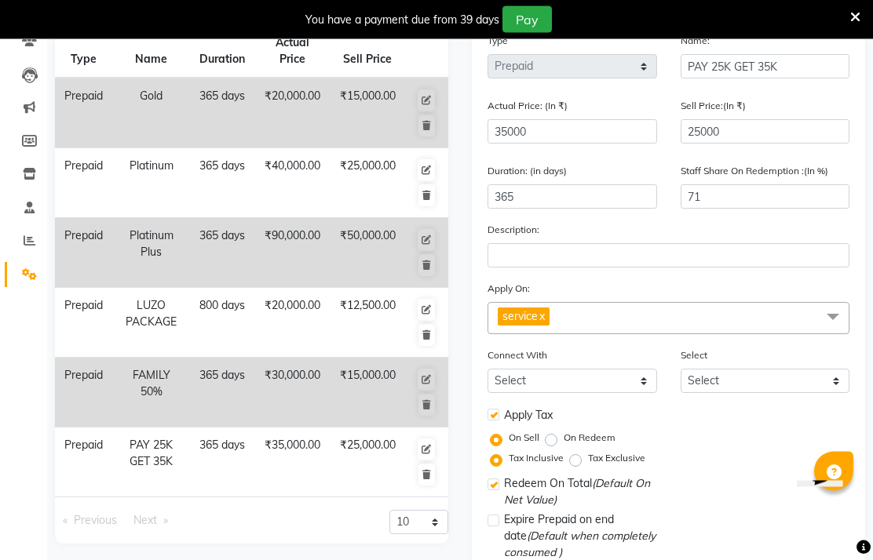
scroll to position [202, 0]
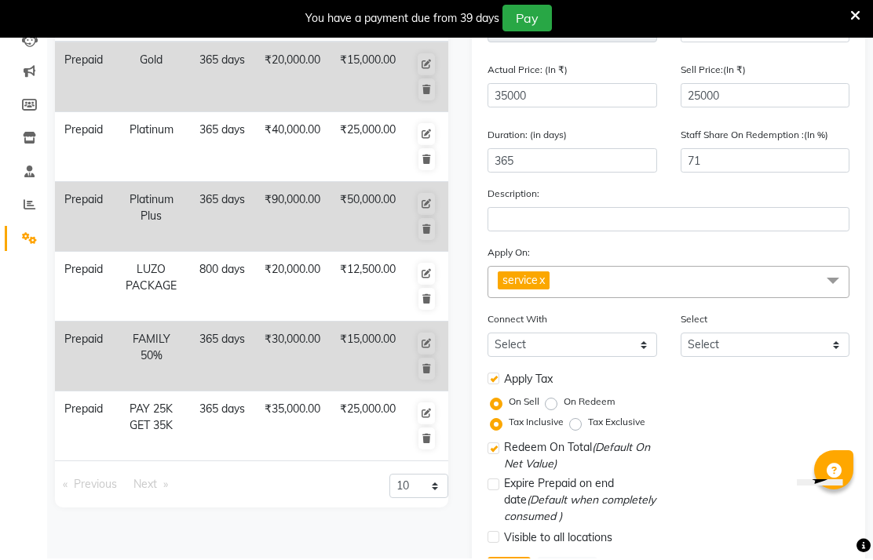
click at [345, 553] on div "Type Name Duration Actual Price Sell Price Prepaid Gold 365 days ₹20,000.00 ₹15…" at bounding box center [251, 282] width 417 height 670
click at [374, 455] on td "₹25,000.00" at bounding box center [367, 428] width 75 height 70
click at [334, 534] on div "Type Name Duration Actual Price Sell Price Prepaid Gold 365 days ₹20,000.00 ₹15…" at bounding box center [251, 282] width 417 height 670
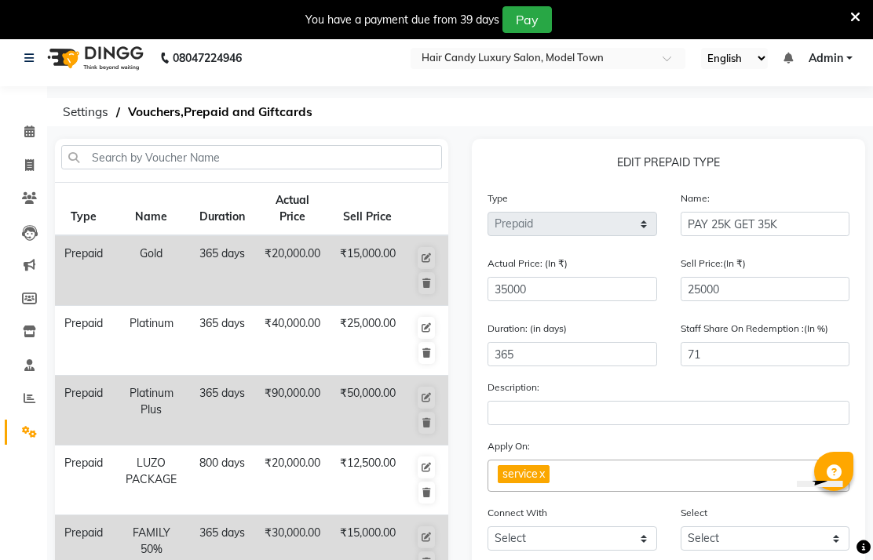
scroll to position [0, 0]
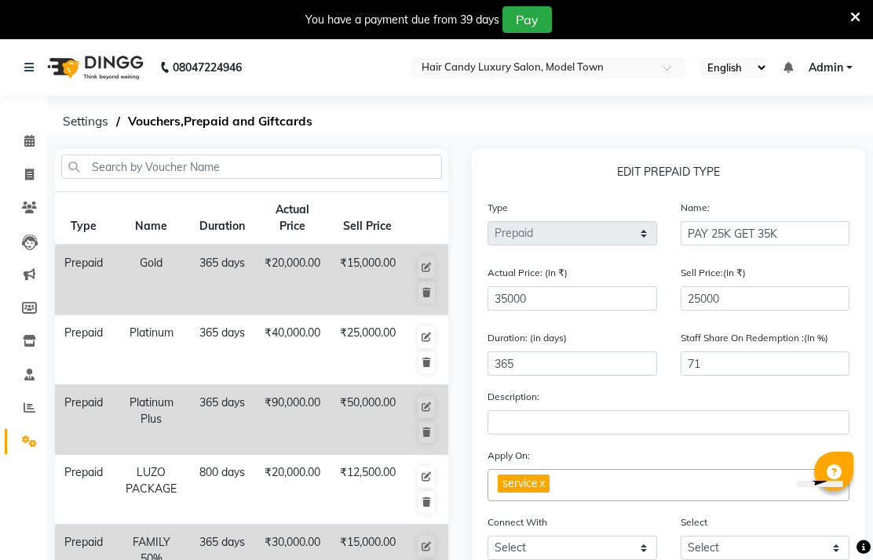
click at [348, 309] on td "₹15,000.00" at bounding box center [367, 280] width 75 height 71
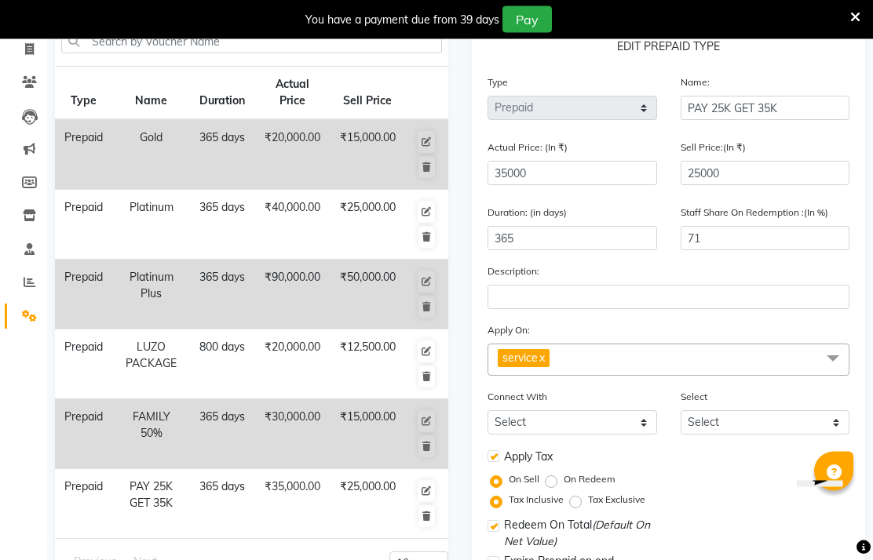
scroll to position [132, 0]
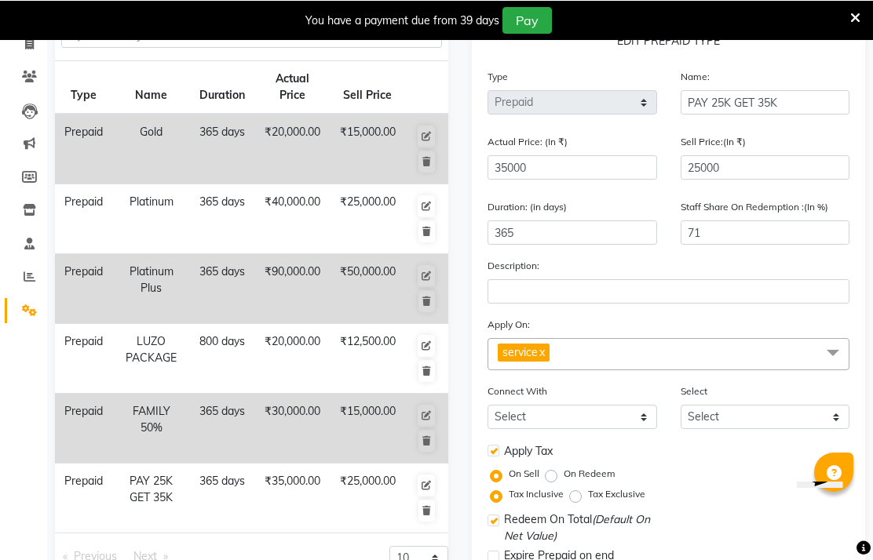
click at [250, 560] on div "Previous page 1 / 1 Next page" at bounding box center [147, 562] width 209 height 34
click at [265, 525] on td "₹35,000.00" at bounding box center [292, 498] width 76 height 70
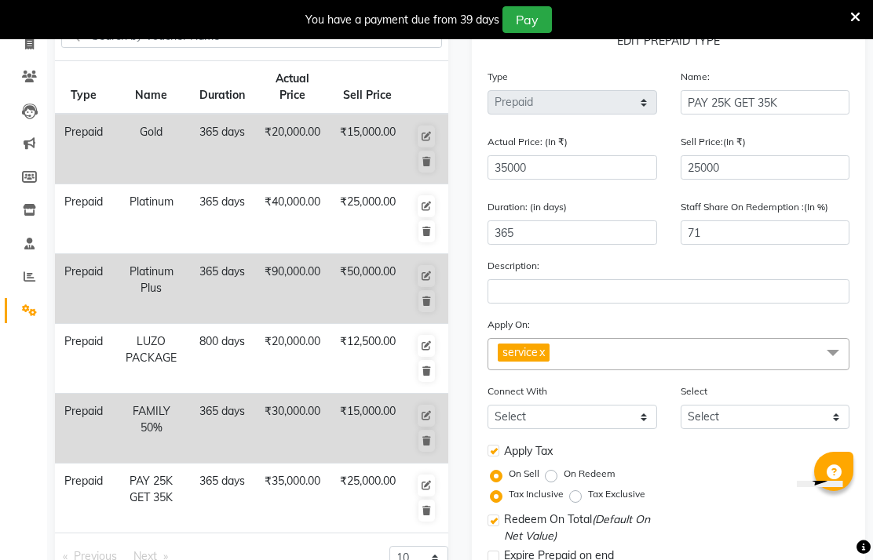
click at [246, 560] on div "Previous page 1 / 1 Next page" at bounding box center [147, 563] width 209 height 34
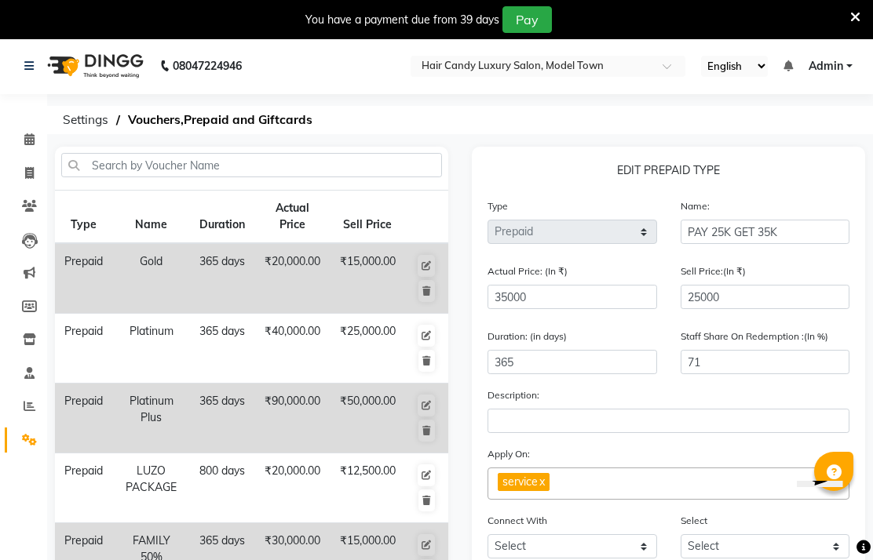
scroll to position [31, 0]
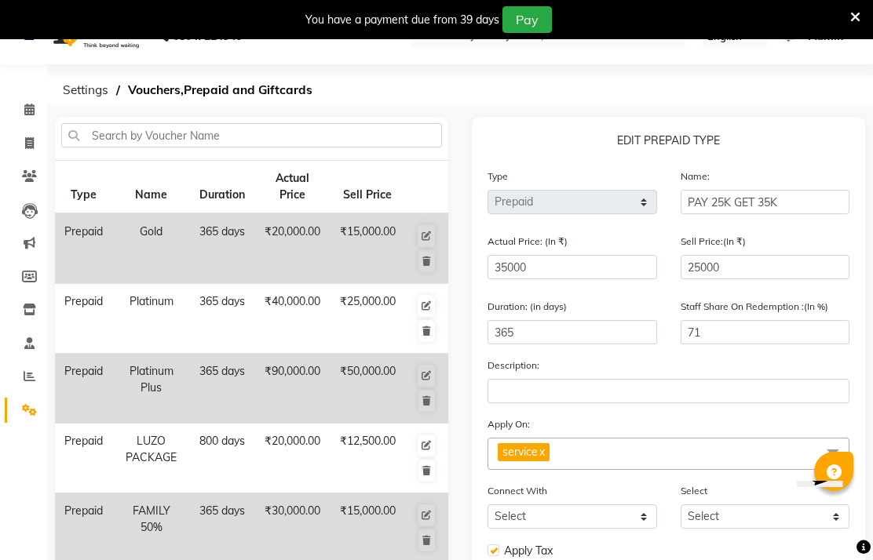
click at [39, 415] on span at bounding box center [29, 411] width 27 height 18
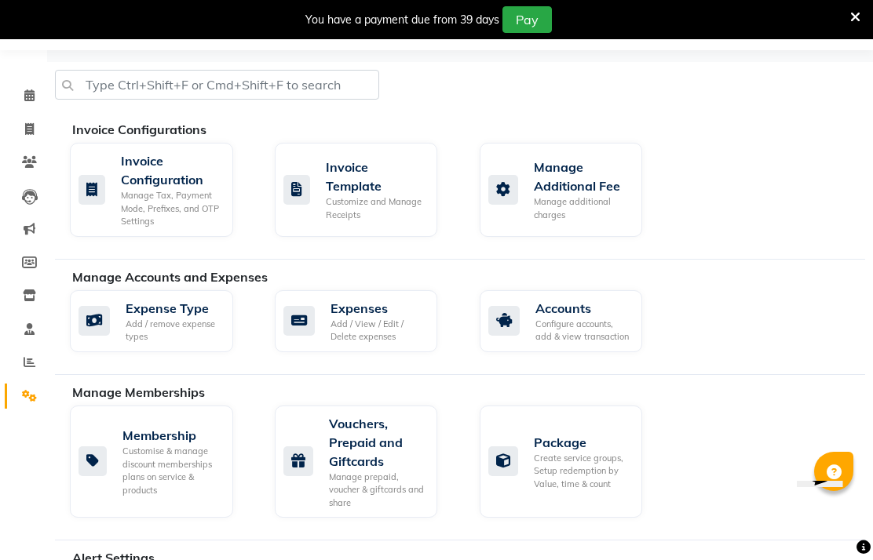
click at [354, 471] on div "Vouchers, Prepaid and Giftcards" at bounding box center [377, 442] width 97 height 57
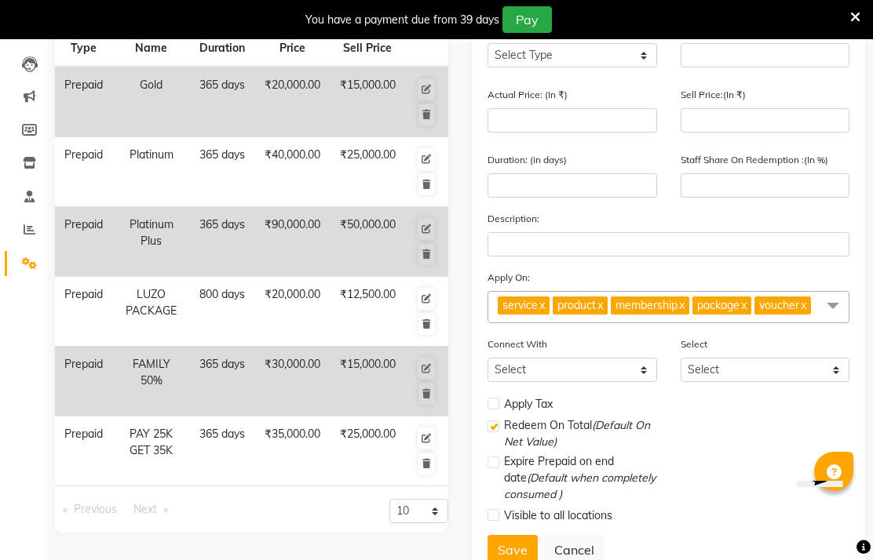
scroll to position [176, 0]
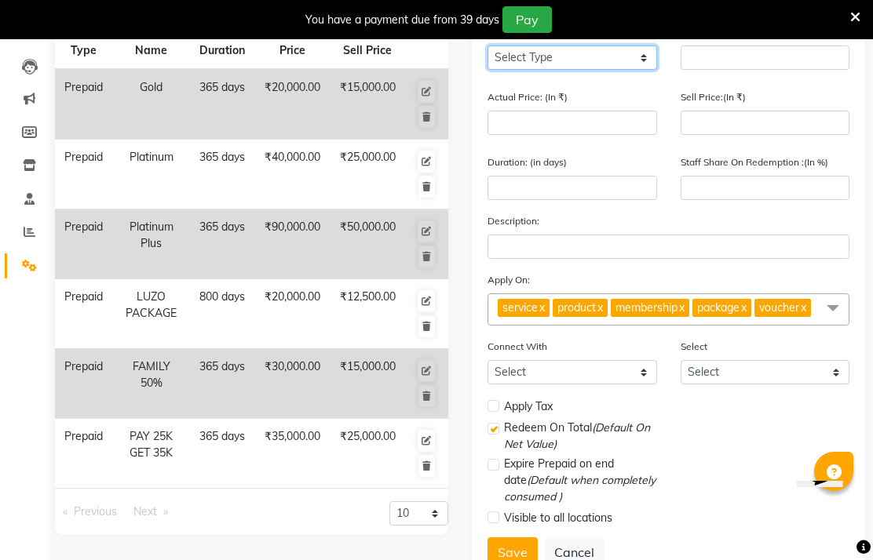
click at [601, 70] on select "Select Type Voucher Prepaid Gift Card" at bounding box center [572, 58] width 170 height 24
select select "P"
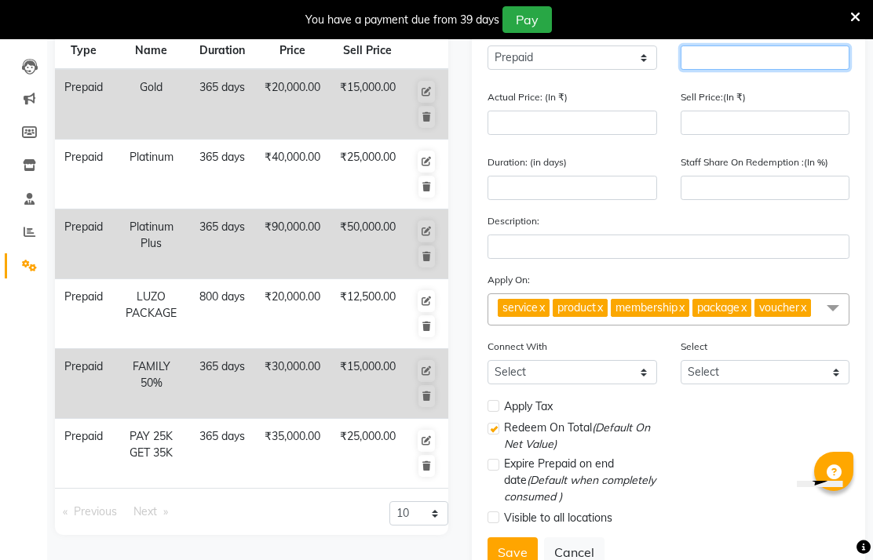
click at [754, 70] on input "text" at bounding box center [765, 58] width 170 height 24
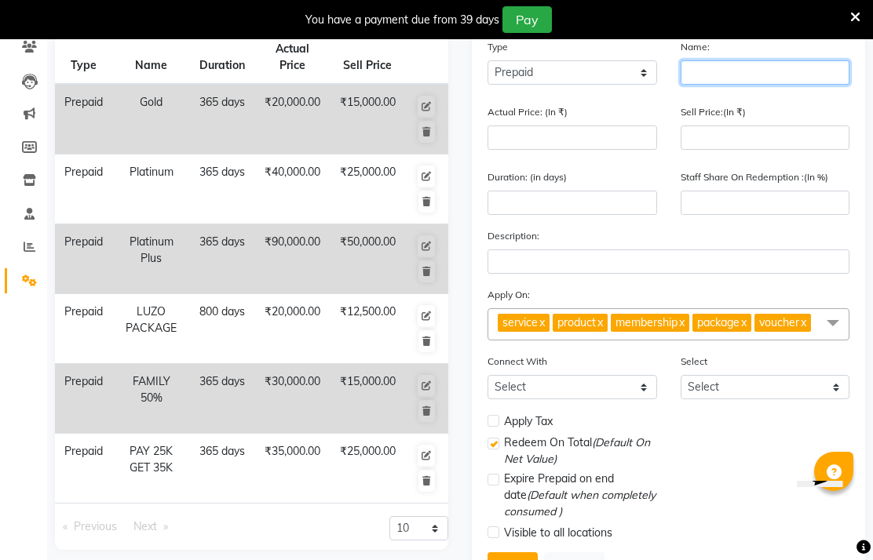
scroll to position [160, 0]
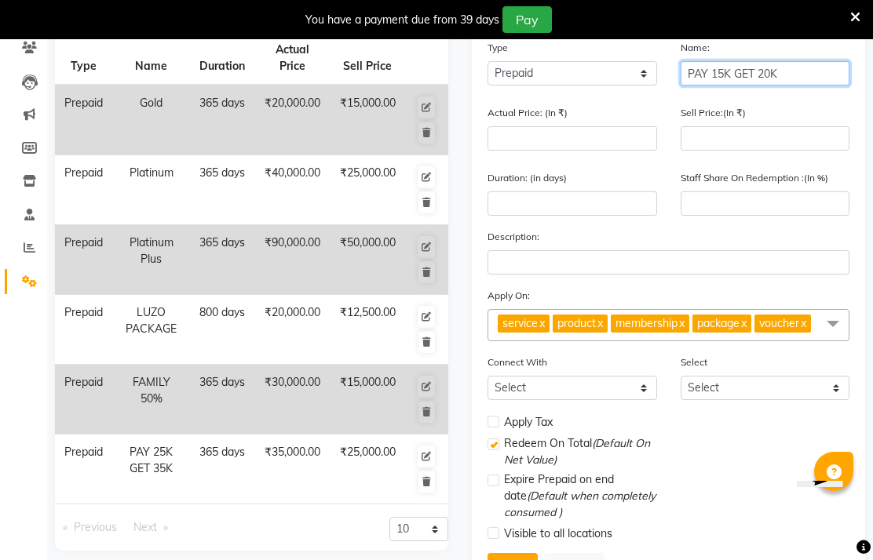
type input "PAY 15K GET 20K"
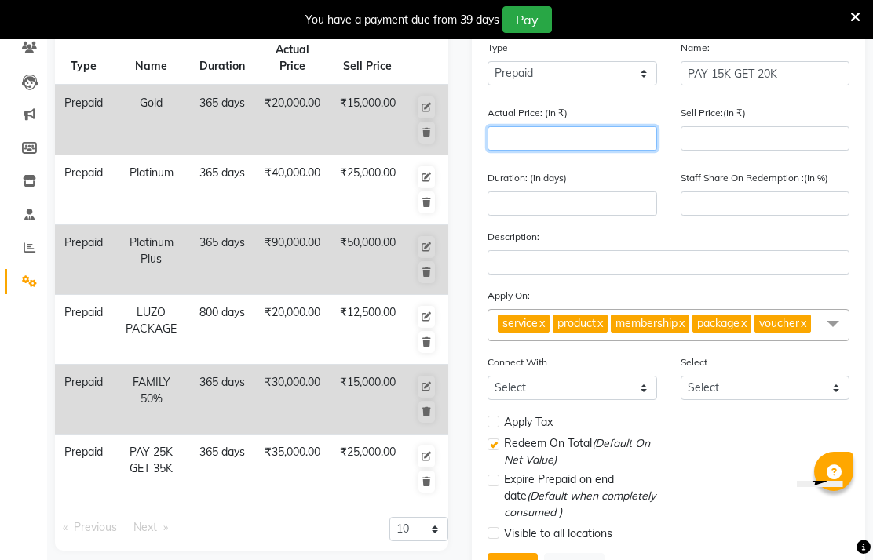
click at [578, 151] on input "number" at bounding box center [572, 138] width 170 height 24
type input "2"
type input "0"
type input "20000"
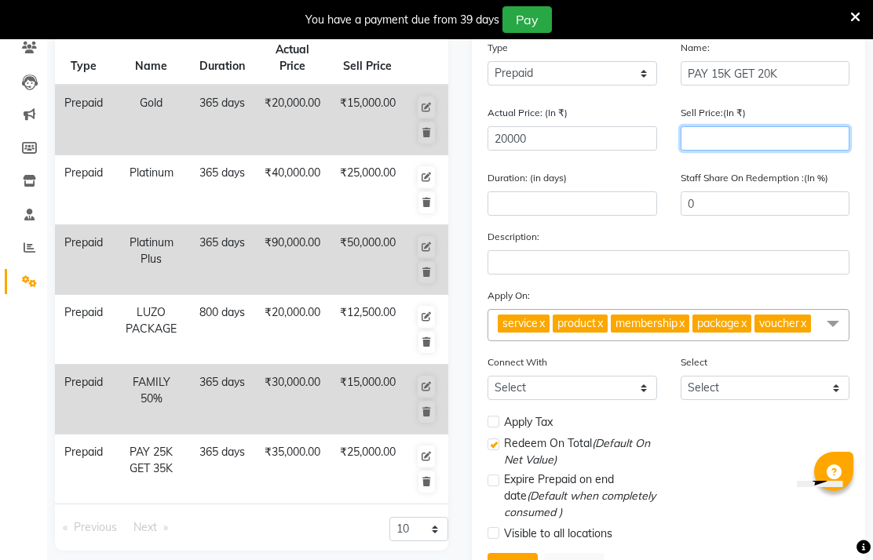
click at [713, 151] on input "number" at bounding box center [765, 138] width 170 height 24
type input "150"
type input "1"
type input "1500"
type input "8"
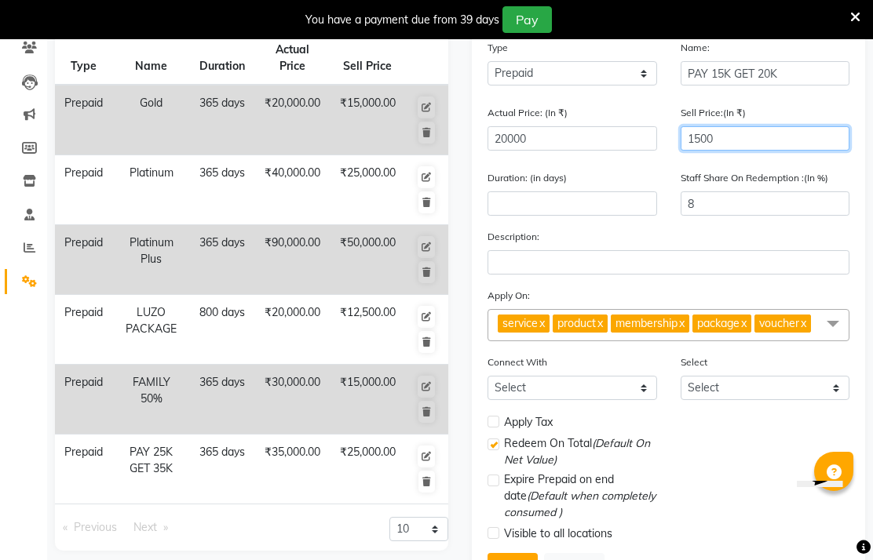
type input "15000"
type input "75"
type input "15000"
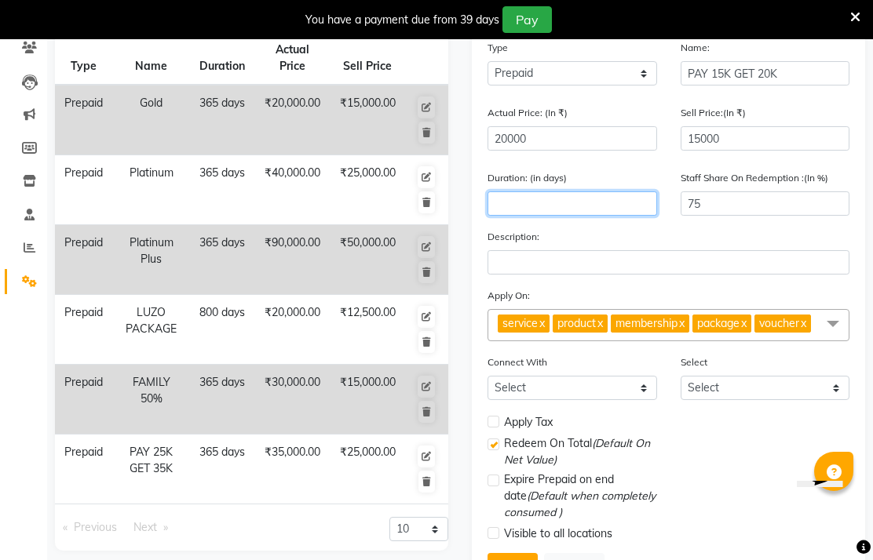
click at [596, 216] on input "number" at bounding box center [572, 204] width 170 height 24
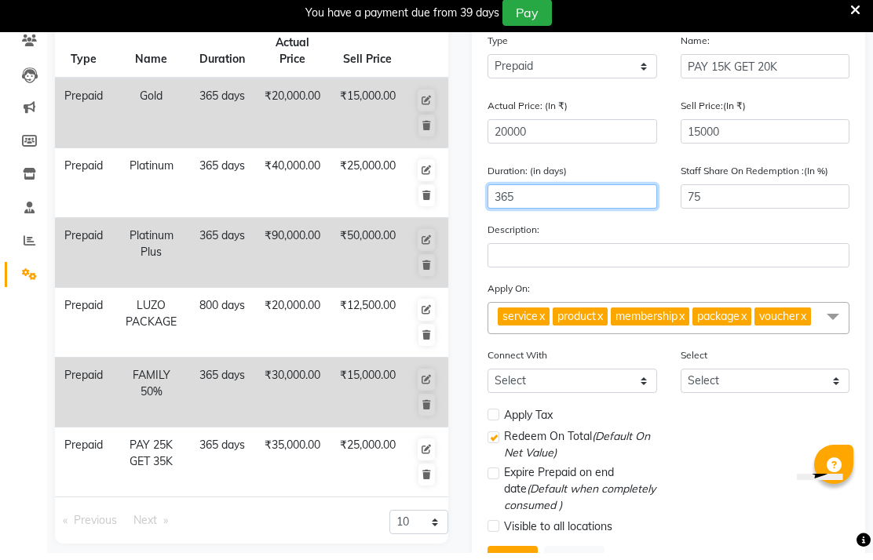
type input "365"
click at [823, 339] on span at bounding box center [832, 324] width 31 height 30
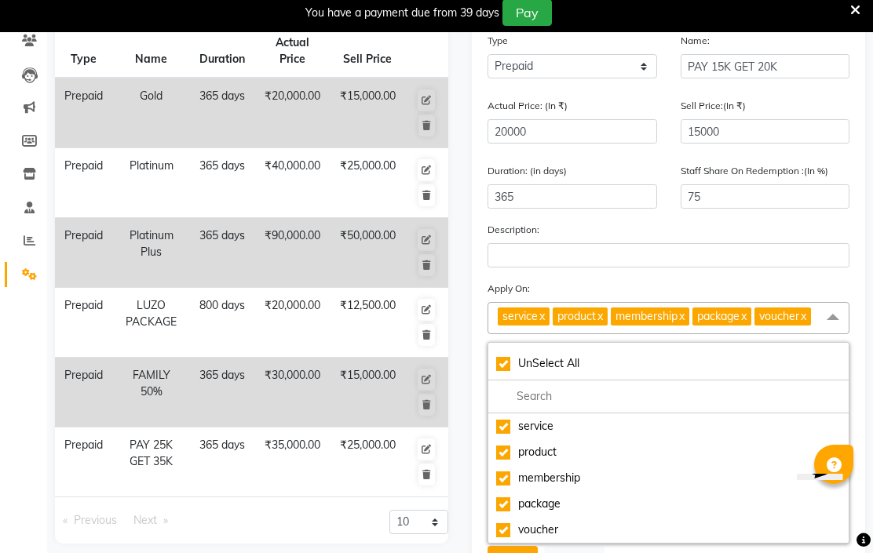
scroll to position [167, 0]
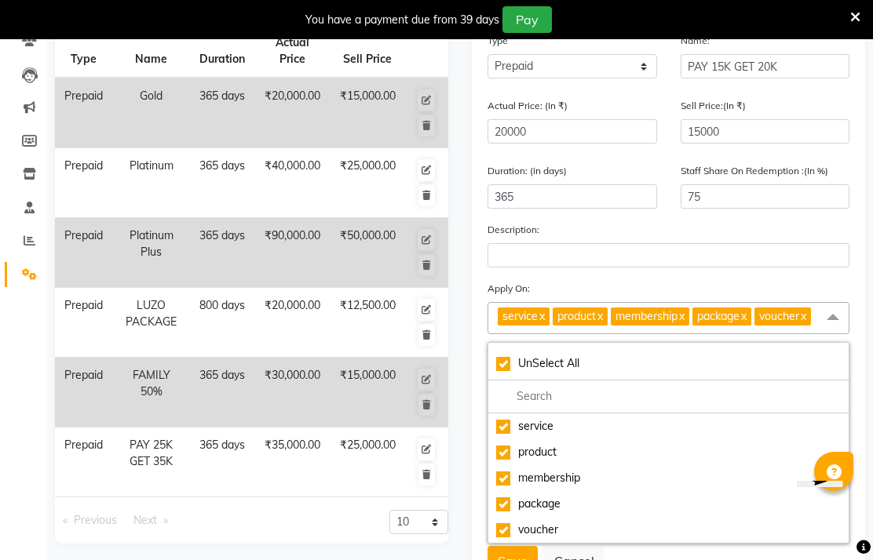
click at [806, 323] on link "x" at bounding box center [802, 316] width 7 height 14
checkbox input "false"
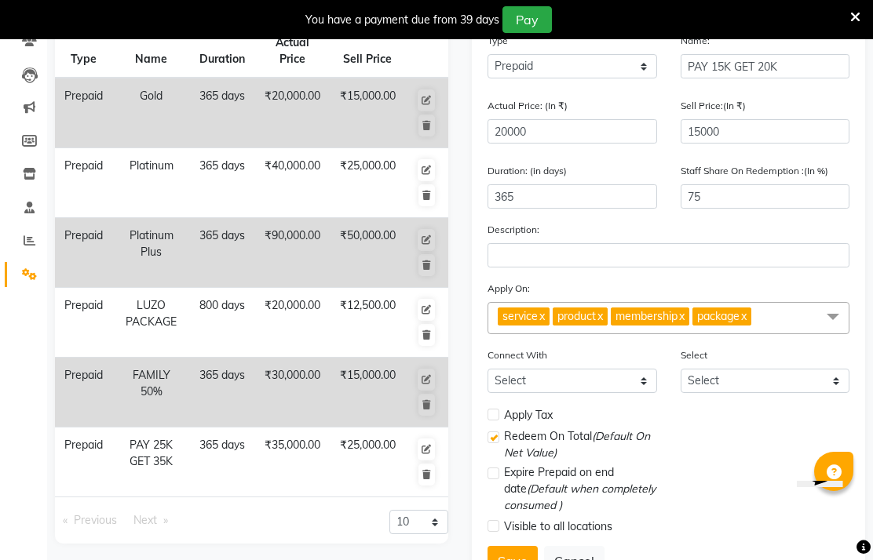
click at [746, 323] on link "x" at bounding box center [742, 316] width 7 height 14
checkbox input "false"
click at [684, 323] on link "x" at bounding box center [680, 316] width 7 height 14
checkbox input "false"
click at [596, 323] on span "product" at bounding box center [576, 316] width 38 height 14
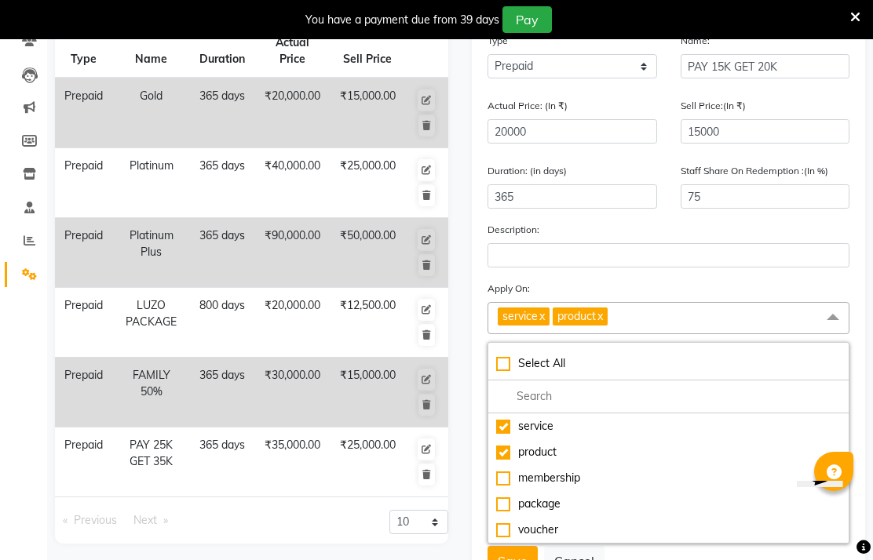
click at [603, 323] on link "x" at bounding box center [599, 316] width 7 height 14
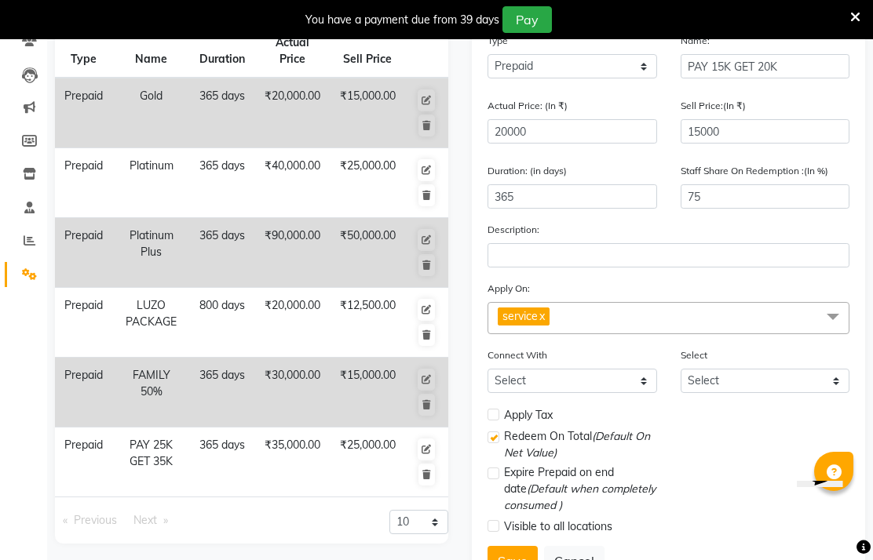
scroll to position [193, 0]
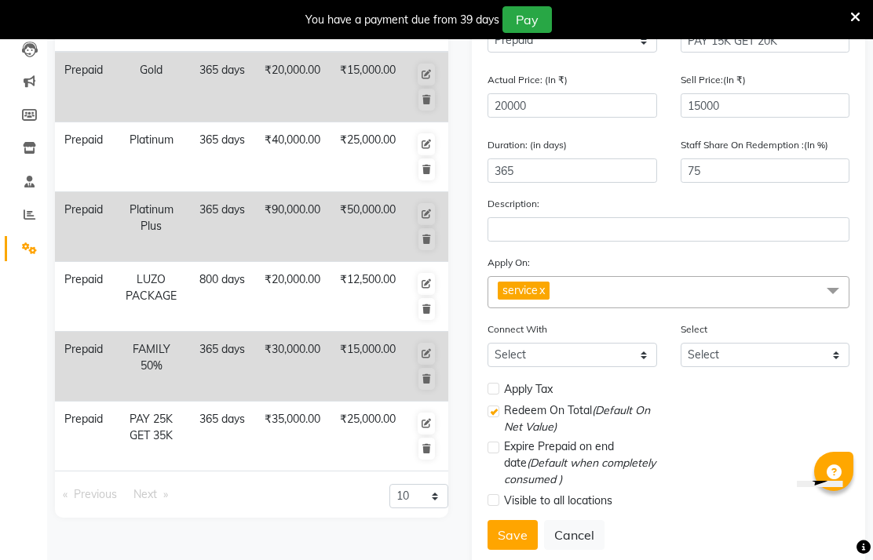
click at [494, 395] on label at bounding box center [493, 389] width 12 height 12
click at [494, 395] on input "checkbox" at bounding box center [492, 390] width 10 height 10
checkbox input "true"
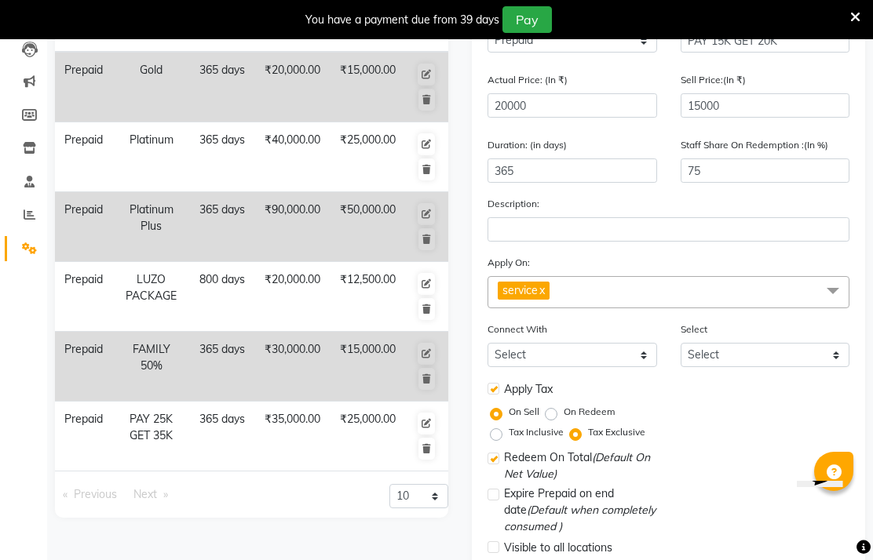
click at [509, 440] on label "Tax Inclusive" at bounding box center [536, 432] width 55 height 14
click at [500, 438] on input "Tax Inclusive" at bounding box center [499, 432] width 11 height 11
radio input "true"
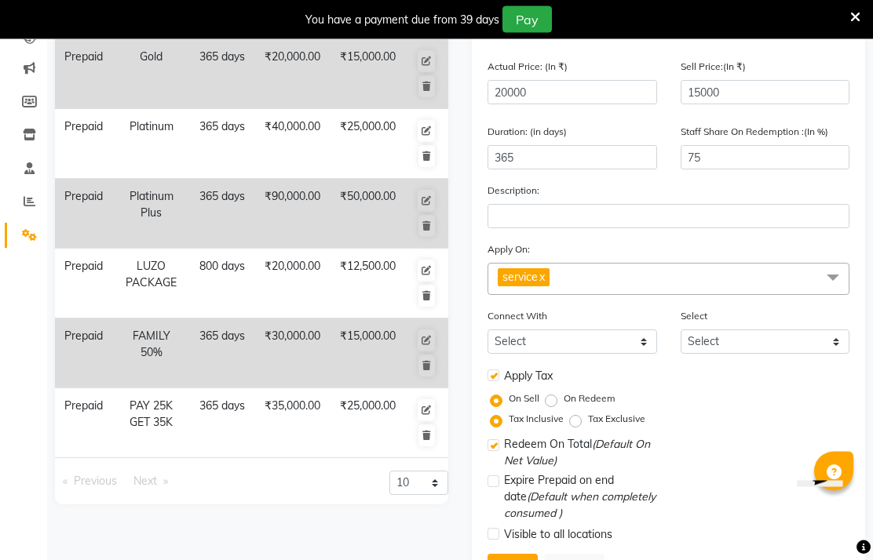
scroll to position [240, 0]
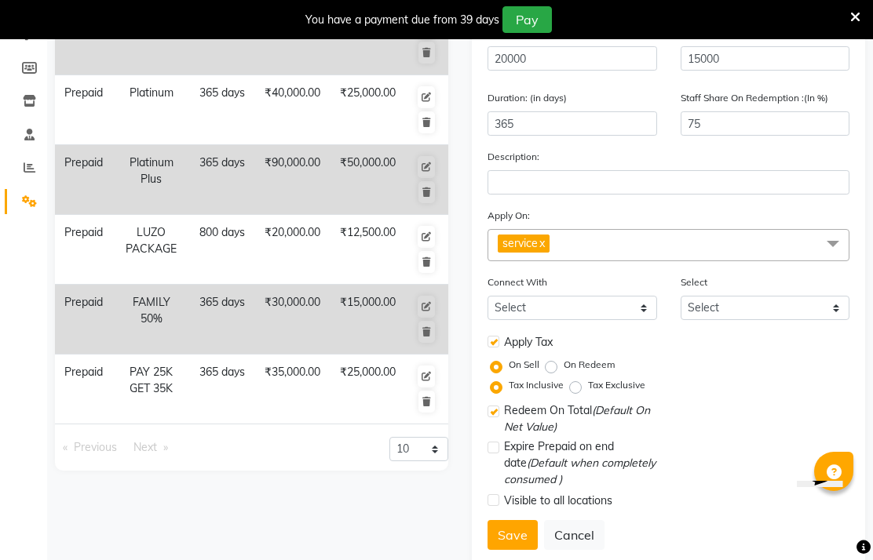
click at [516, 550] on button "Save" at bounding box center [512, 535] width 50 height 30
select select
checkbox input "false"
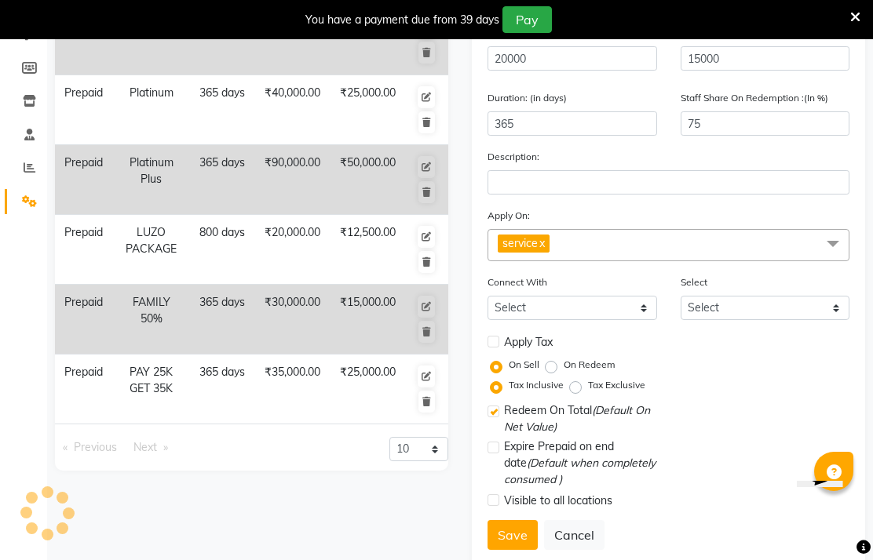
checkbox input "true"
checkbox input "false"
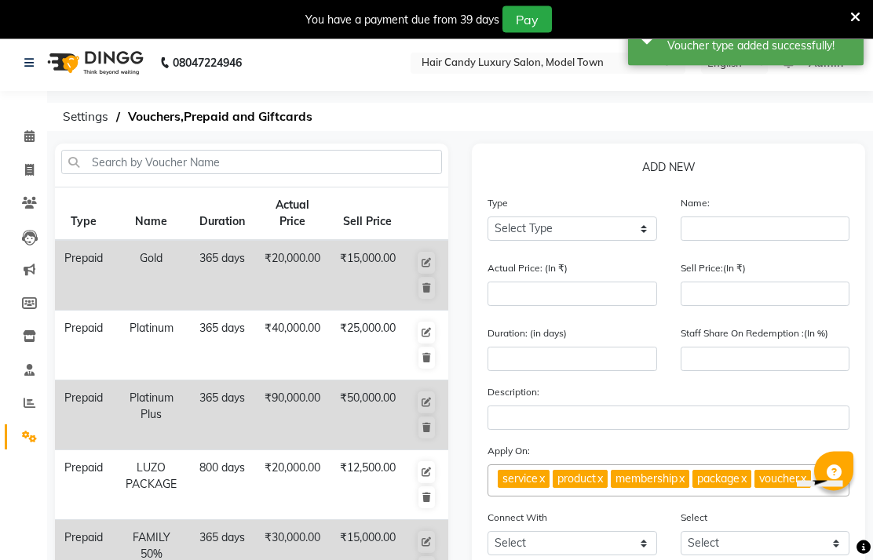
scroll to position [0, 0]
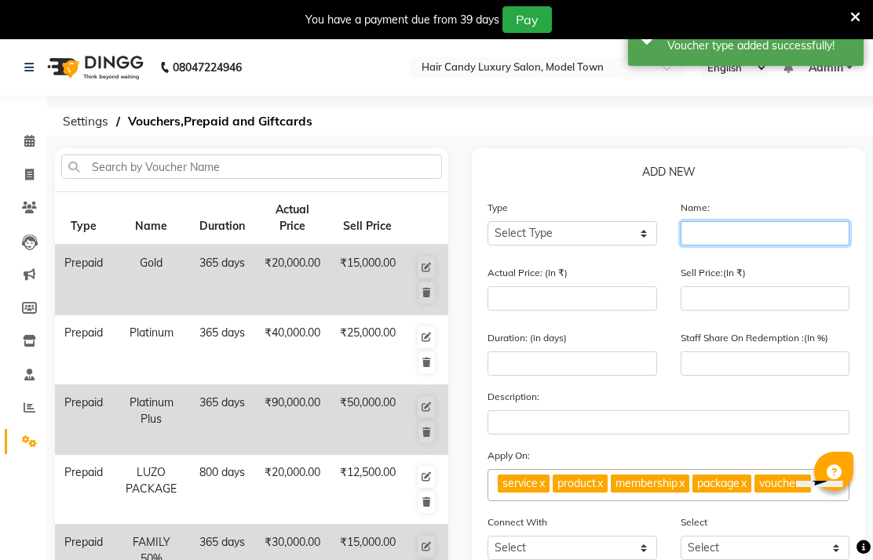
click at [735, 246] on input "text" at bounding box center [765, 233] width 170 height 24
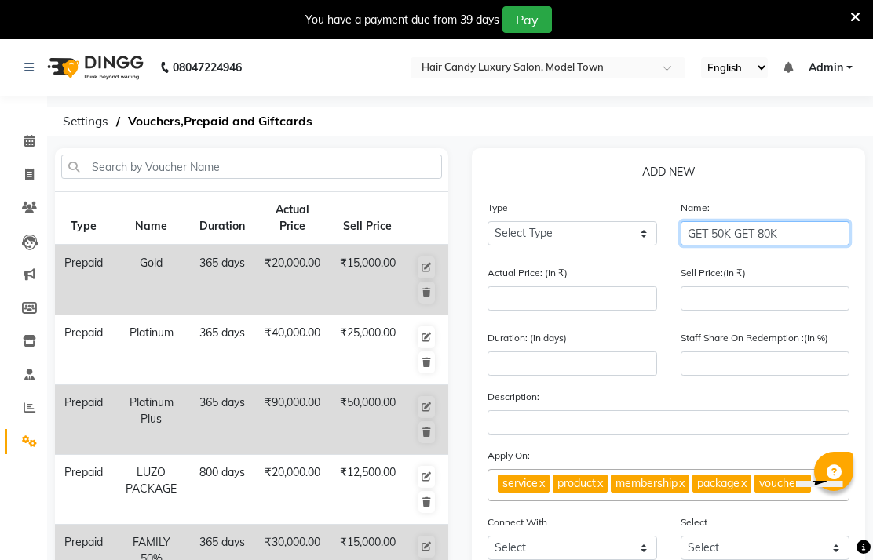
type input "GET 50K GET 80K"
click at [582, 311] on input "number" at bounding box center [572, 298] width 170 height 24
type input "8"
type input "0"
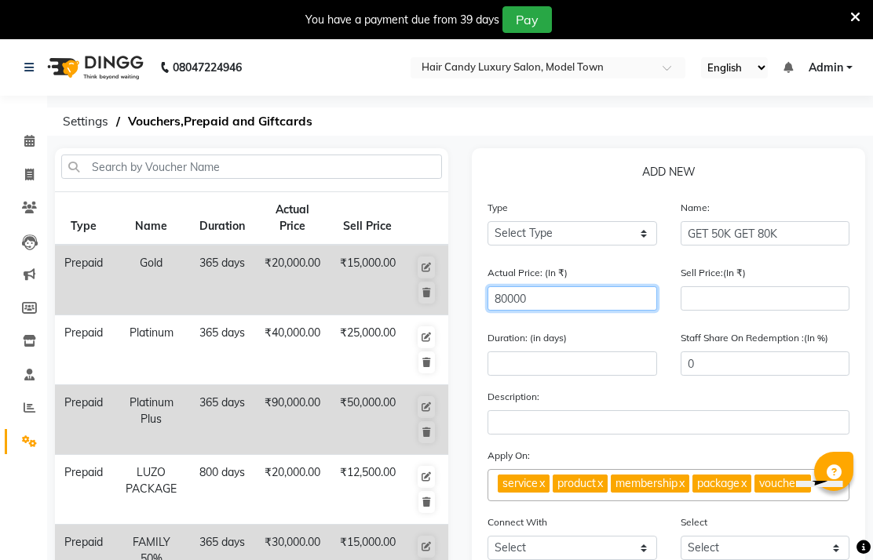
type input "80000"
click at [730, 311] on input "number" at bounding box center [765, 298] width 170 height 24
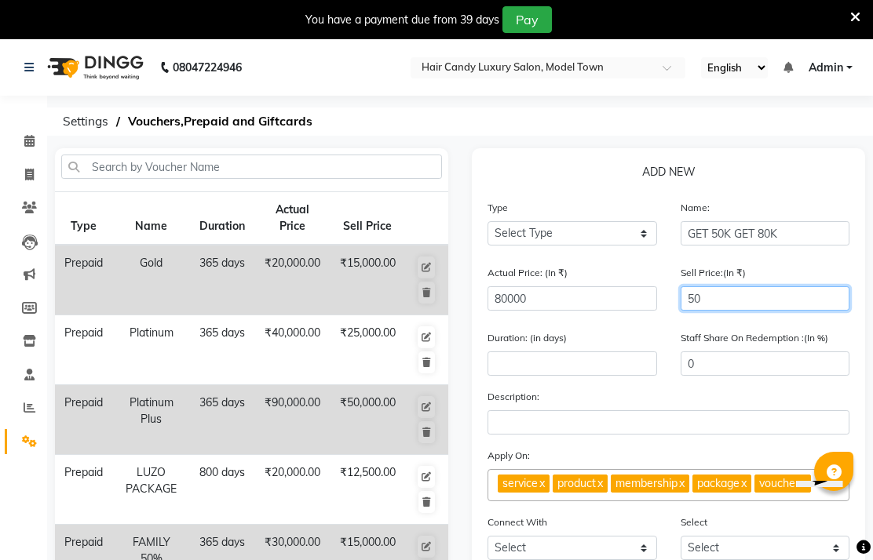
type input "500"
type input "1"
type input "5000"
type input "6"
type input "50000"
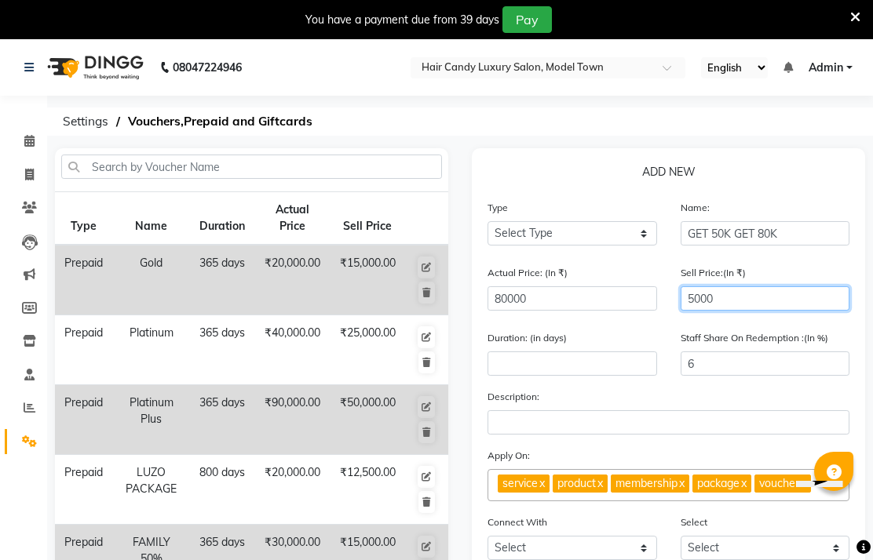
type input "63"
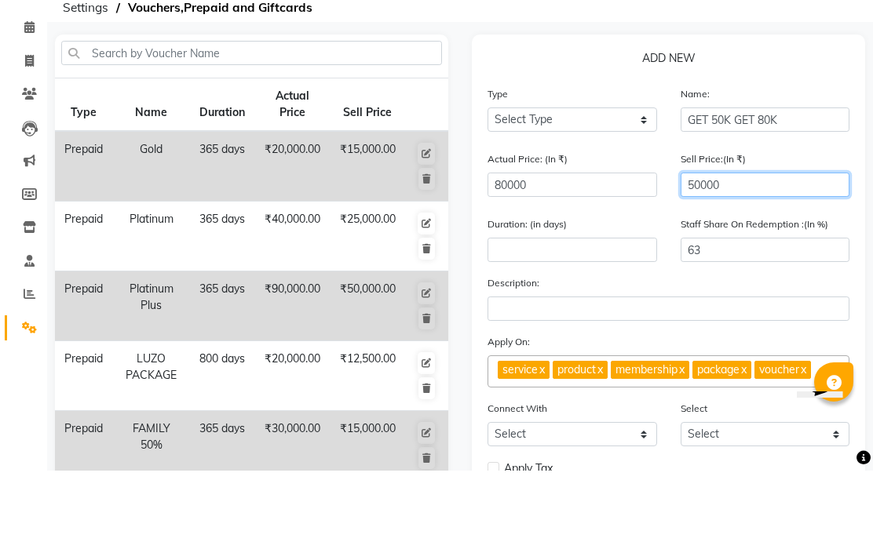
scroll to position [25, 0]
type input "50000"
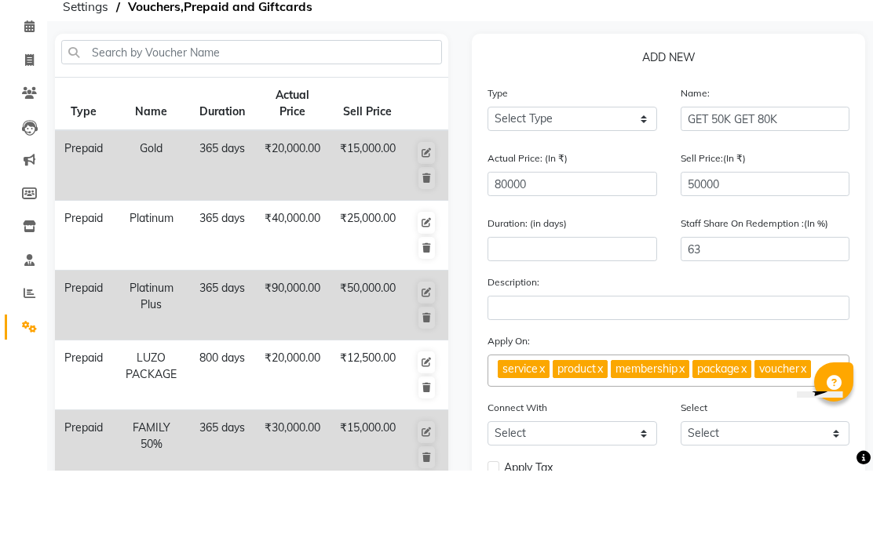
click at [603, 451] on link "x" at bounding box center [599, 458] width 7 height 14
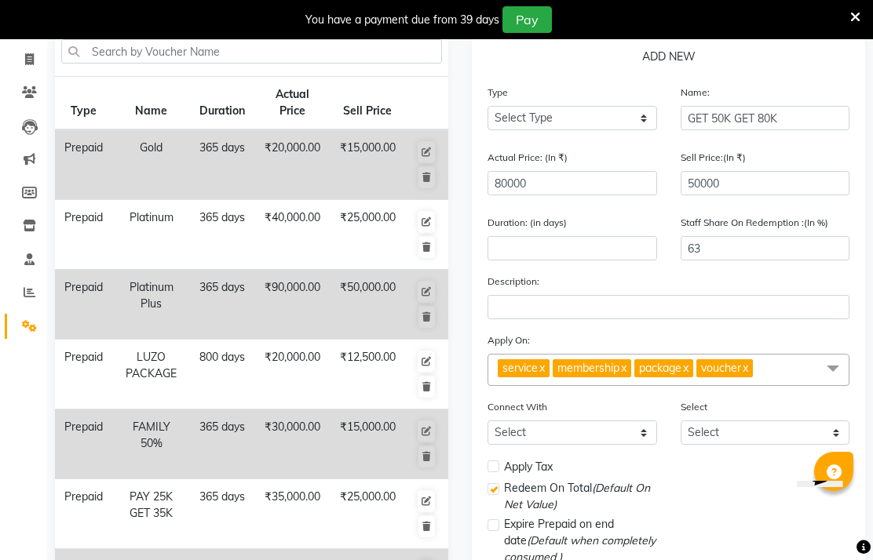
click at [626, 375] on link "x" at bounding box center [622, 368] width 7 height 14
click at [607, 375] on link "x" at bounding box center [603, 368] width 7 height 14
click at [602, 386] on span "service x voucher x" at bounding box center [668, 370] width 362 height 32
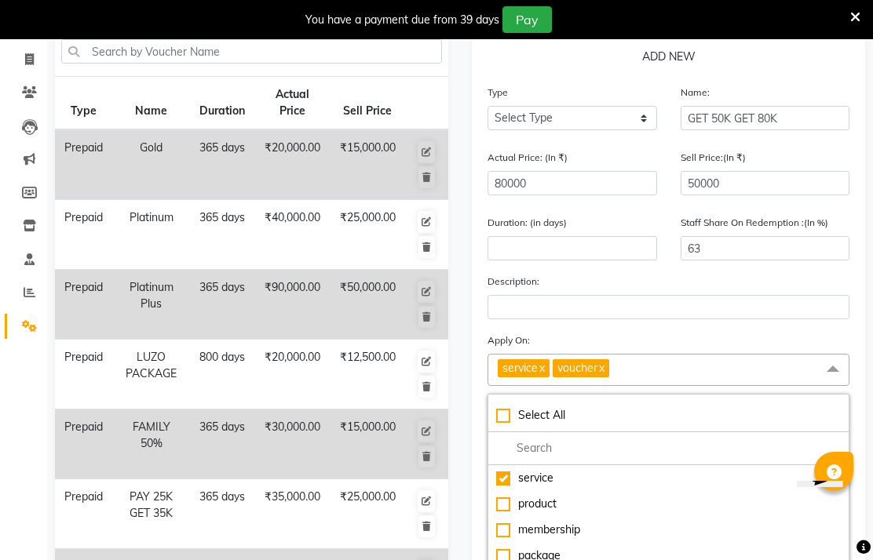
click at [604, 375] on link "x" at bounding box center [600, 368] width 7 height 14
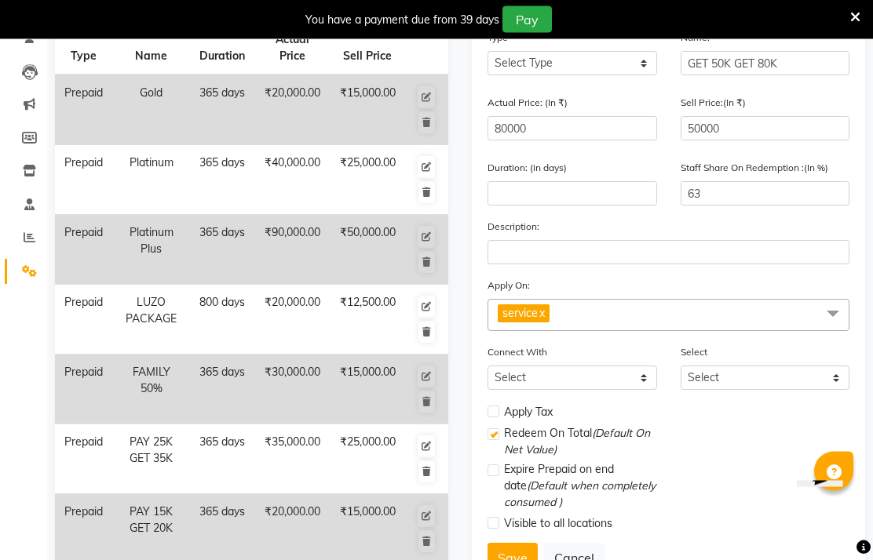
scroll to position [173, 0]
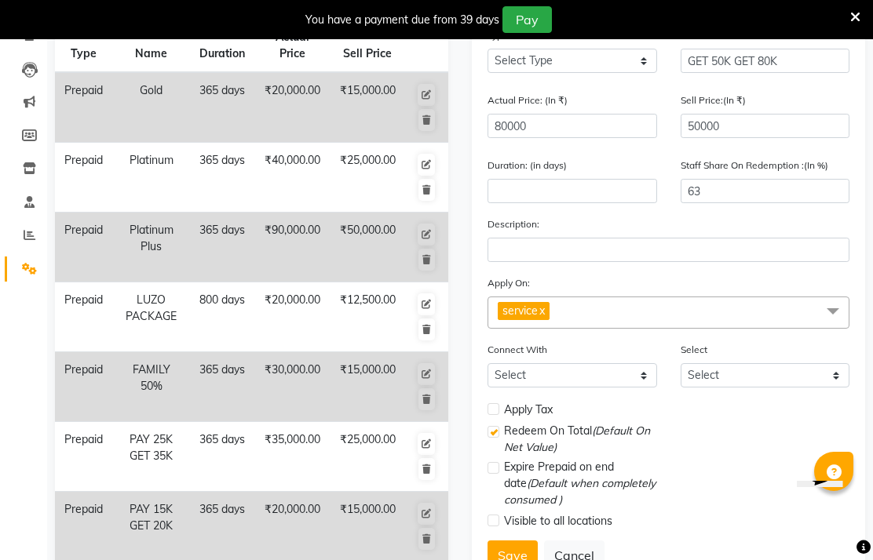
click at [498, 415] on label at bounding box center [493, 409] width 12 height 12
click at [498, 415] on input "checkbox" at bounding box center [492, 410] width 10 height 10
checkbox input "true"
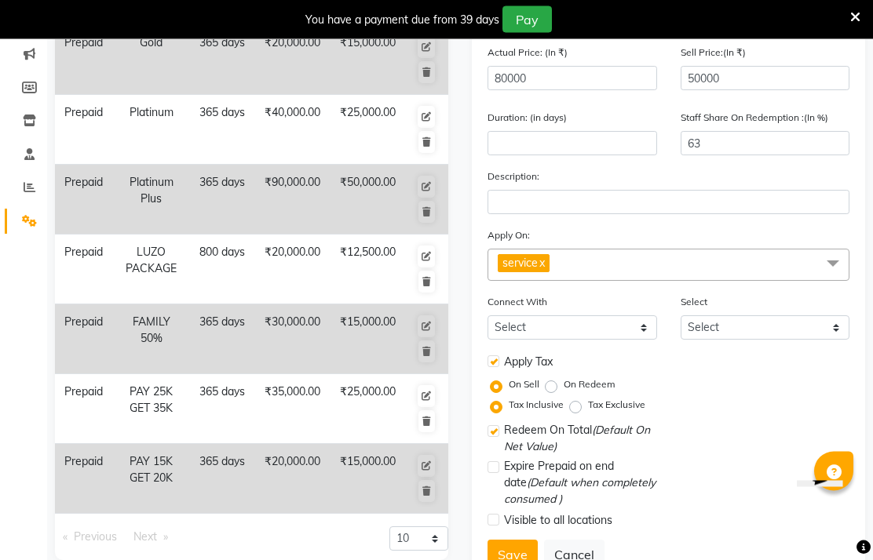
scroll to position [222, 0]
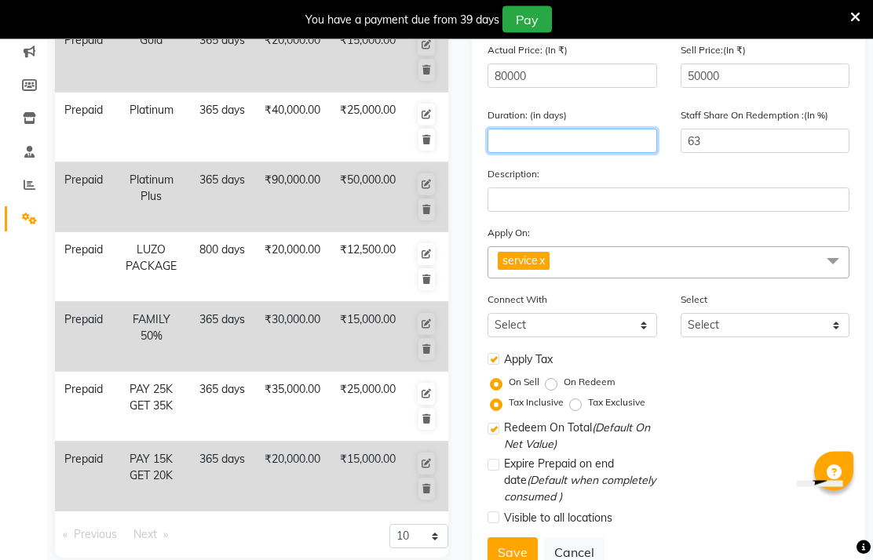
click at [564, 154] on input "number" at bounding box center [572, 141] width 170 height 24
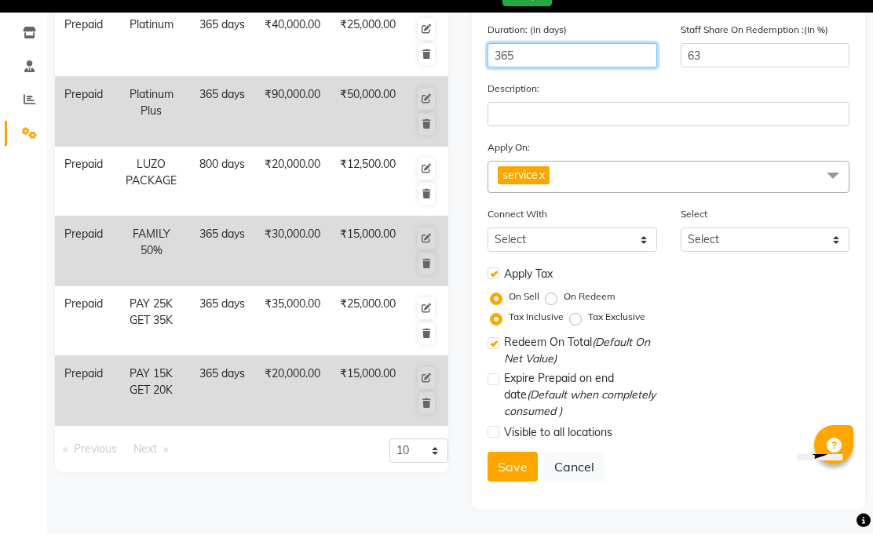
scroll to position [294, 0]
type input "365"
click at [506, 479] on button "Save" at bounding box center [512, 494] width 50 height 30
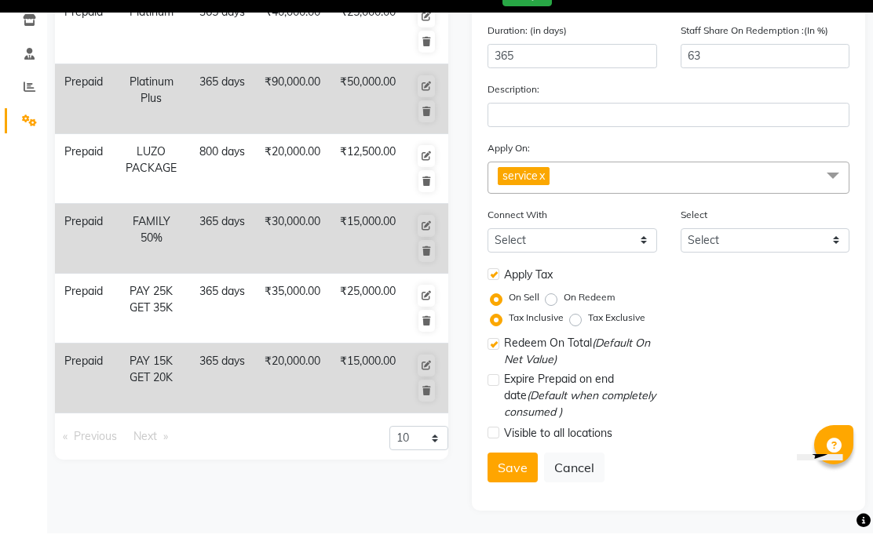
scroll to position [253, 0]
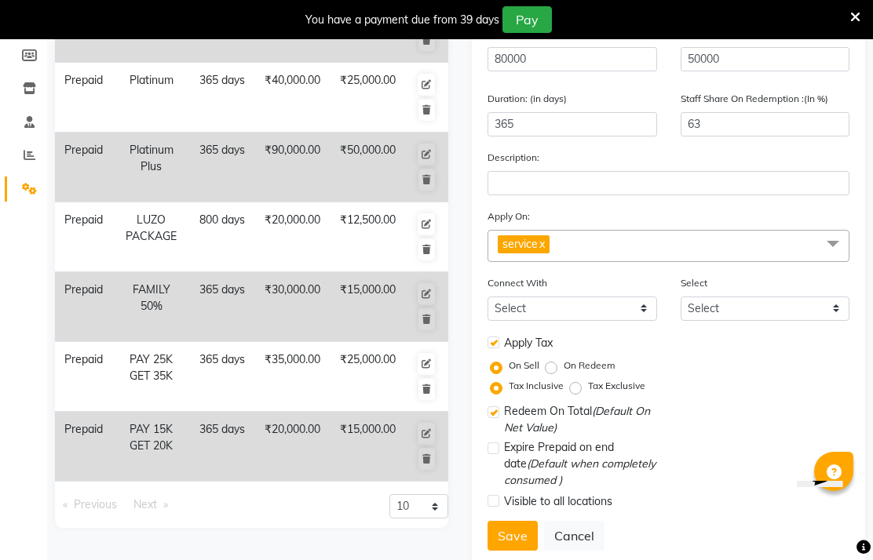
click at [519, 551] on button "Save" at bounding box center [512, 536] width 50 height 30
click at [510, 551] on button "Save" at bounding box center [512, 536] width 50 height 30
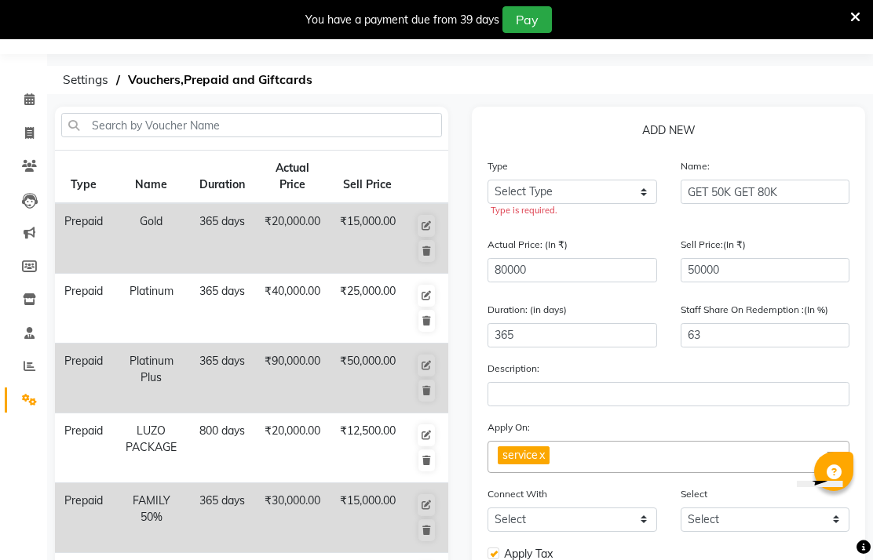
scroll to position [0, 0]
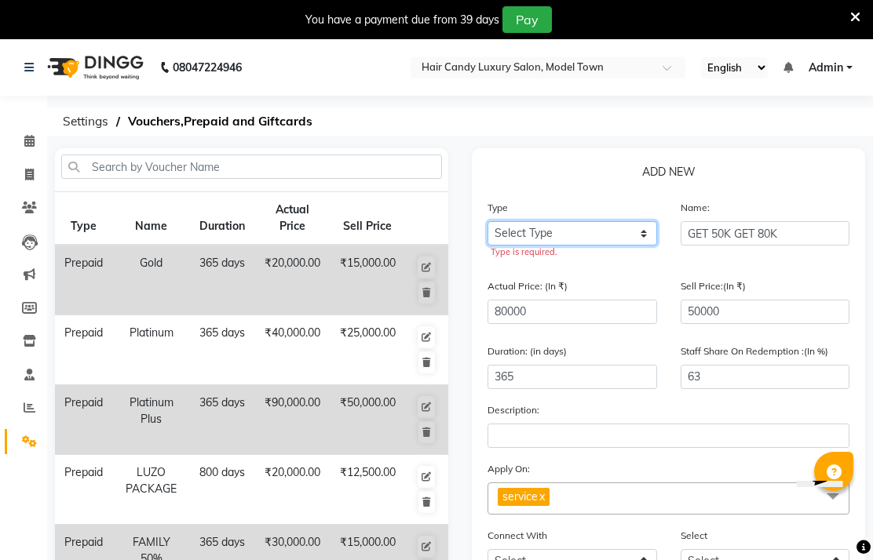
click at [618, 246] on select "Select Type Voucher Prepaid Gift Card" at bounding box center [572, 233] width 170 height 24
select select "P"
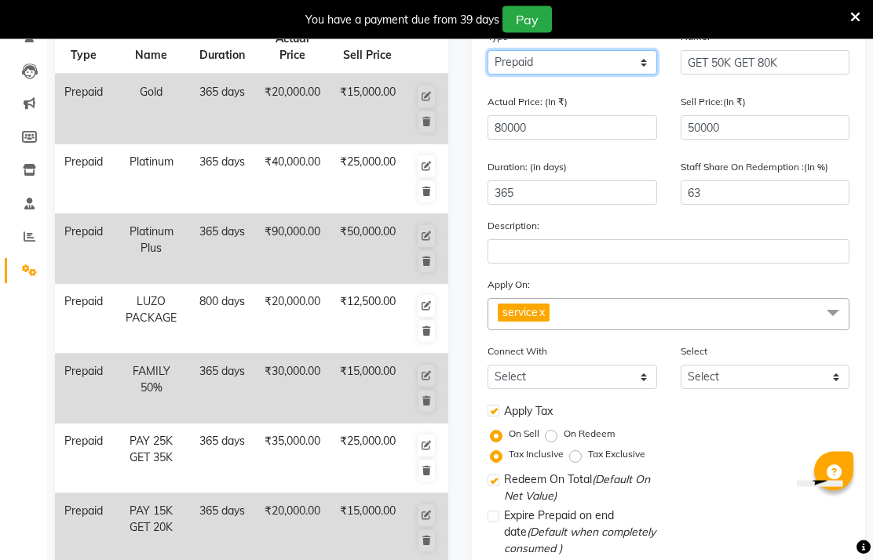
scroll to position [240, 0]
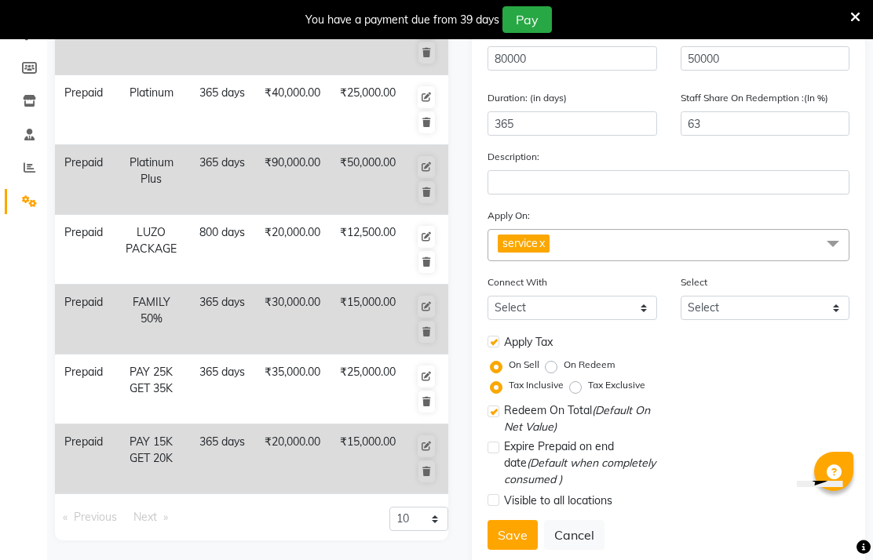
click at [520, 550] on button "Save" at bounding box center [512, 535] width 50 height 30
select select
checkbox input "false"
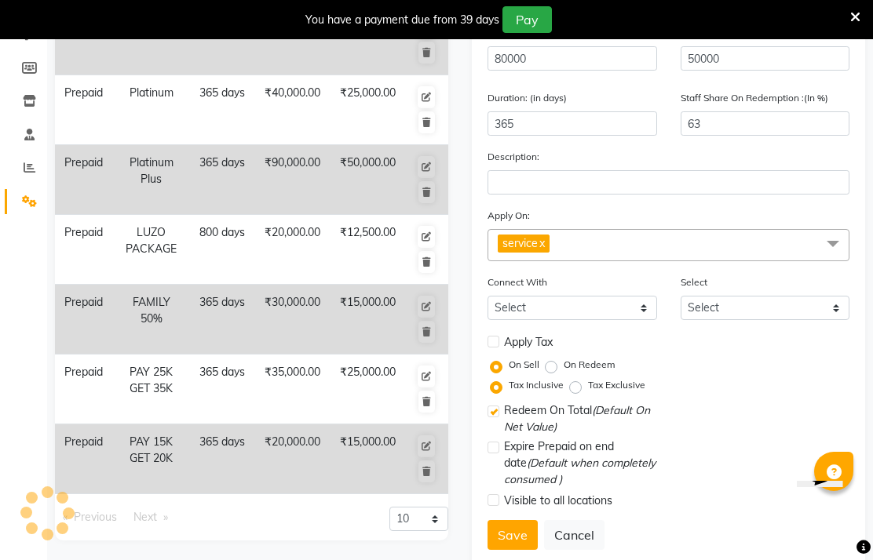
checkbox input "true"
checkbox input "false"
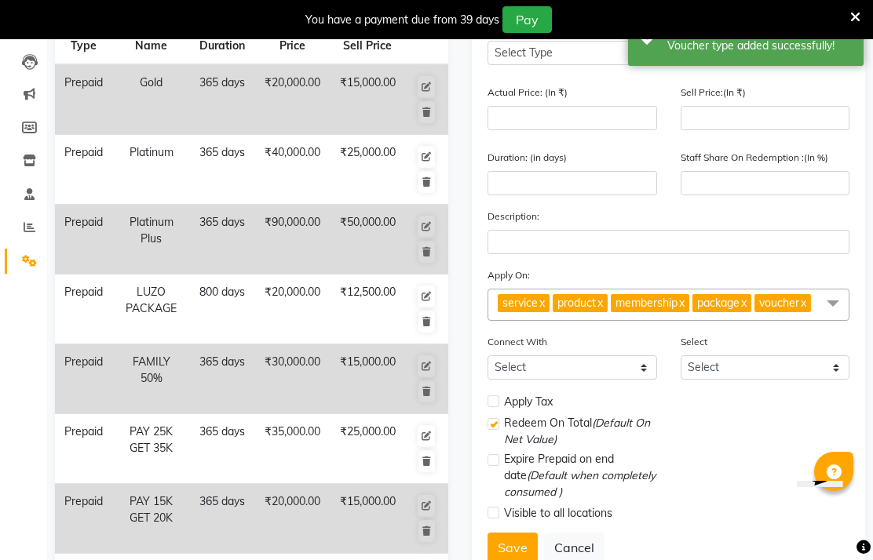
scroll to position [118, 0]
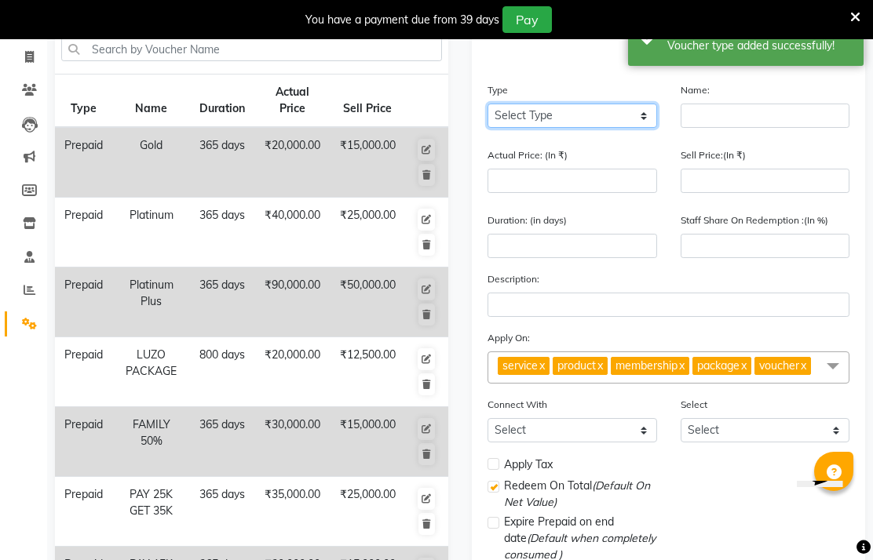
click at [609, 128] on select "Select Type Voucher Prepaid Gift Card" at bounding box center [572, 116] width 170 height 24
select select "P"
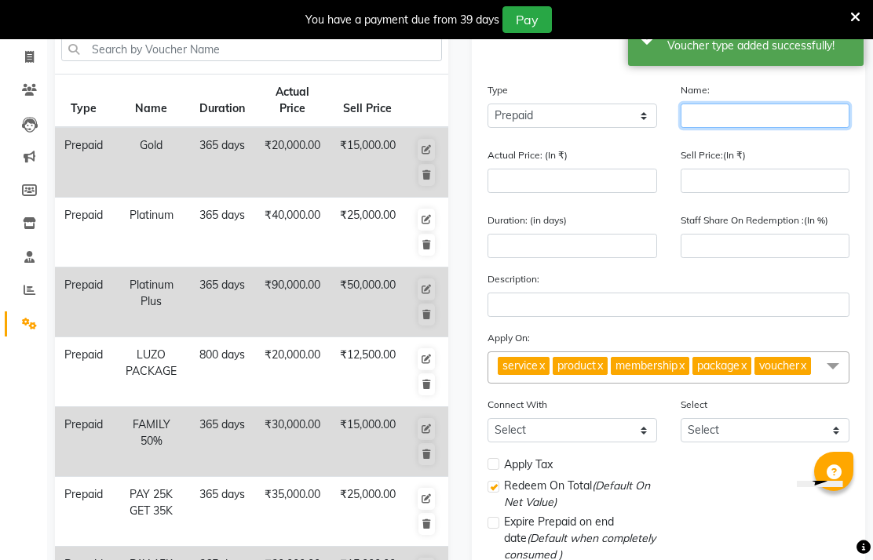
click at [755, 128] on input "text" at bounding box center [765, 116] width 170 height 24
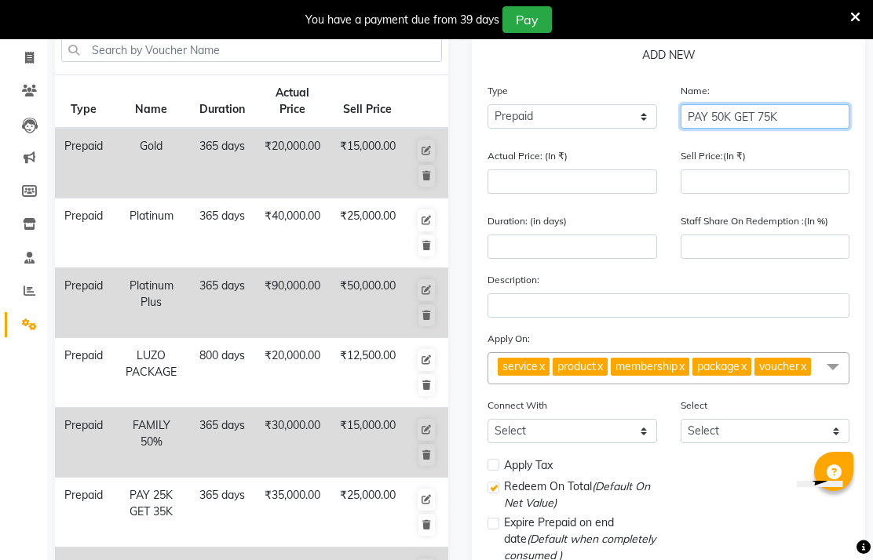
type input "PAY 50K GET 75K"
click at [600, 194] on input "number" at bounding box center [572, 182] width 170 height 24
type input "7"
type input "0"
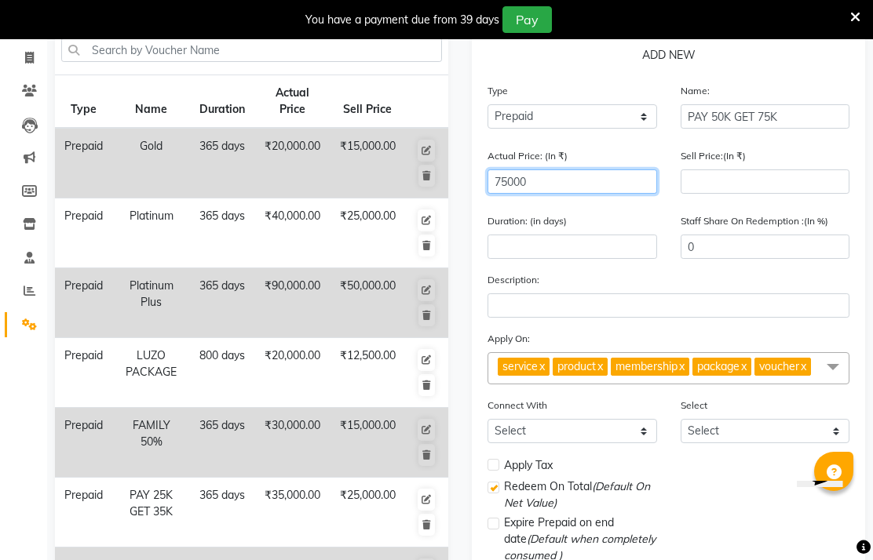
type input "75000"
click at [732, 194] on input "number" at bounding box center [765, 182] width 170 height 24
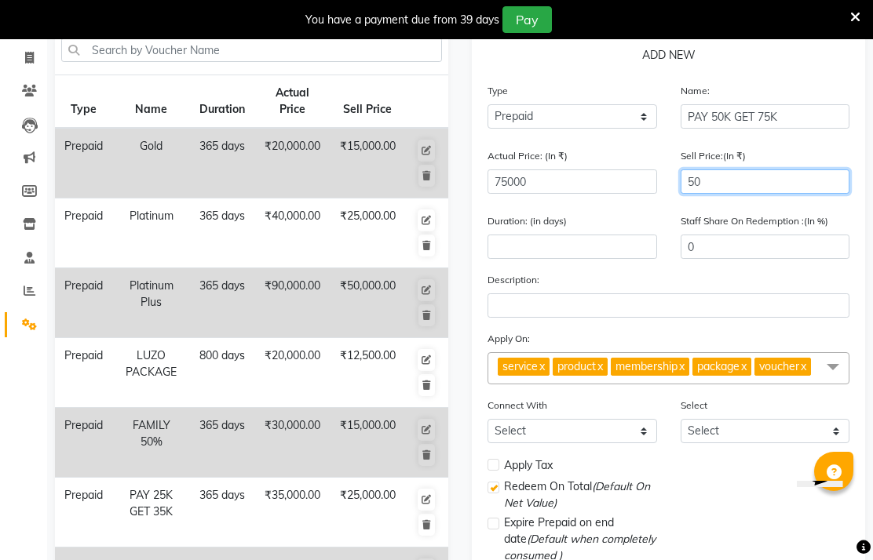
type input "500"
type input "1"
type input "5000"
type input "7"
type input "50000"
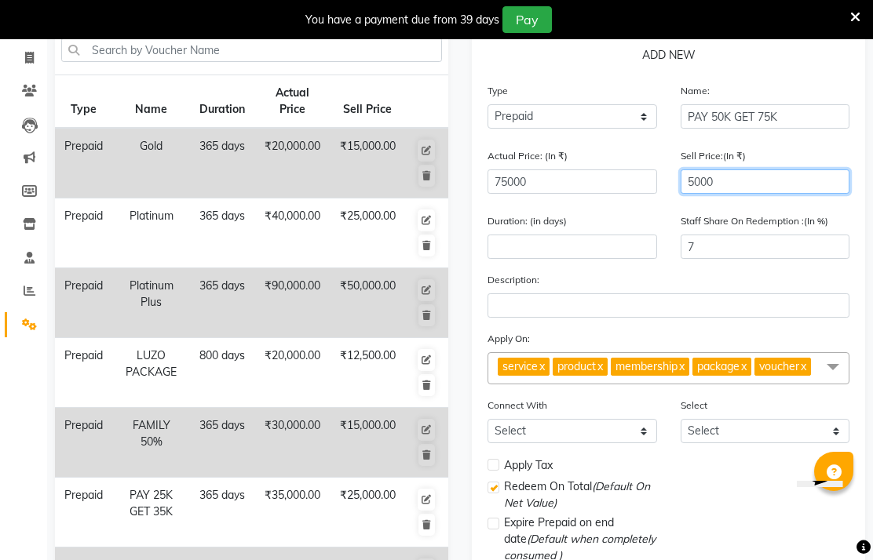
type input "67"
type input "50000"
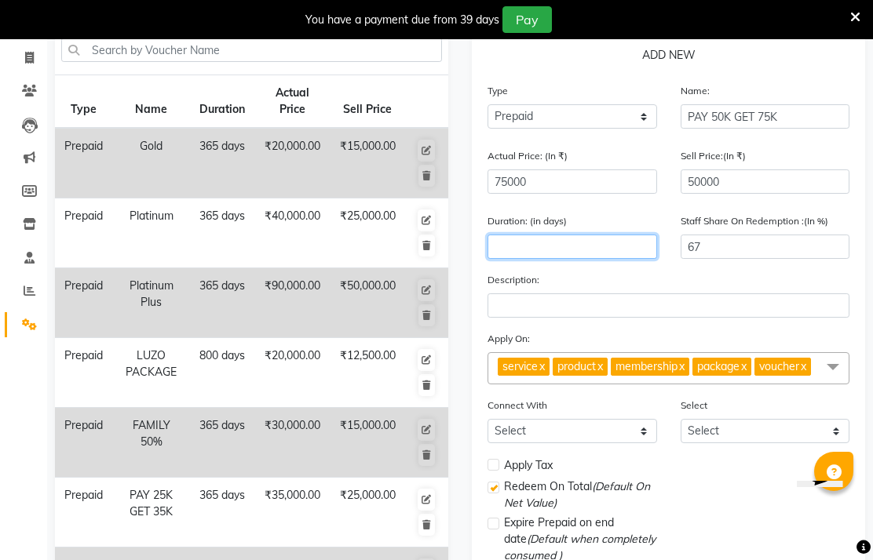
click at [577, 259] on input "number" at bounding box center [572, 247] width 170 height 24
type input "365"
click at [601, 376] on span "product x" at bounding box center [580, 367] width 55 height 18
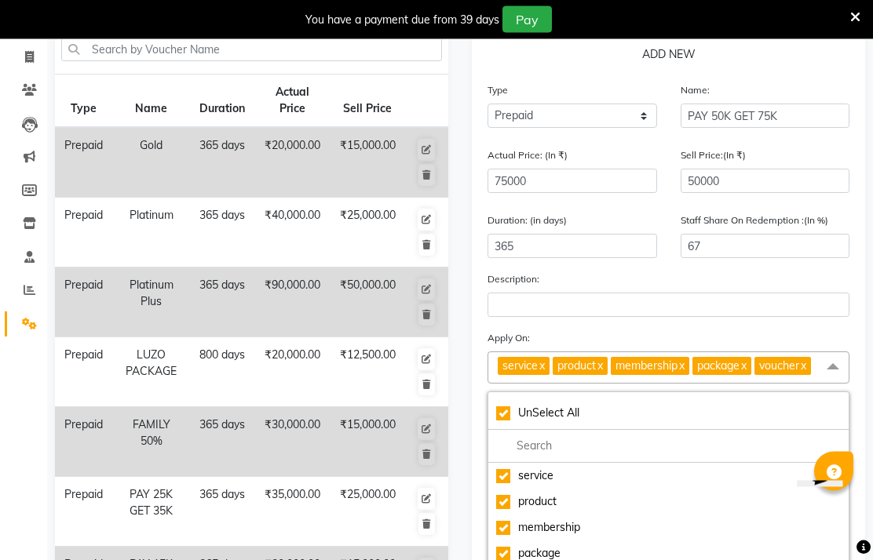
click at [603, 374] on link "x" at bounding box center [599, 366] width 7 height 14
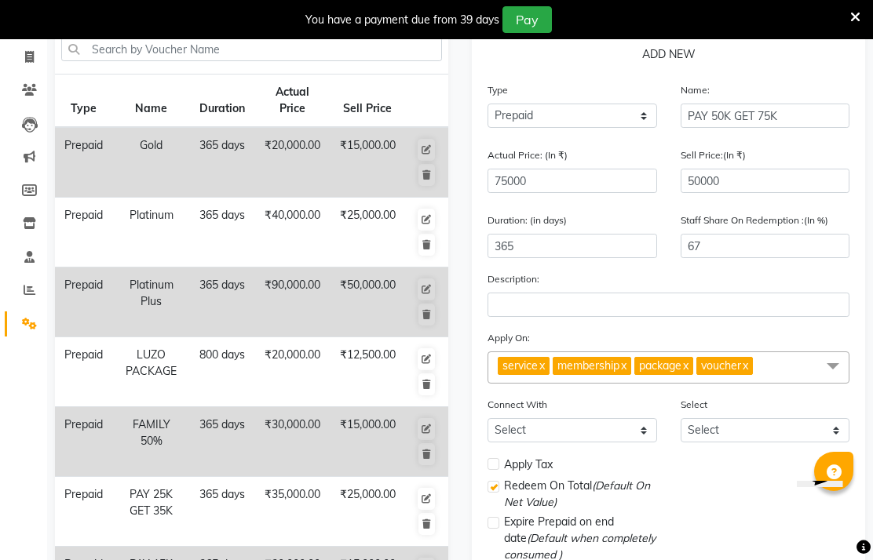
click at [626, 373] on link "x" at bounding box center [622, 366] width 7 height 14
click at [607, 373] on link "x" at bounding box center [603, 366] width 7 height 14
click at [605, 378] on span "voucher x" at bounding box center [583, 367] width 60 height 21
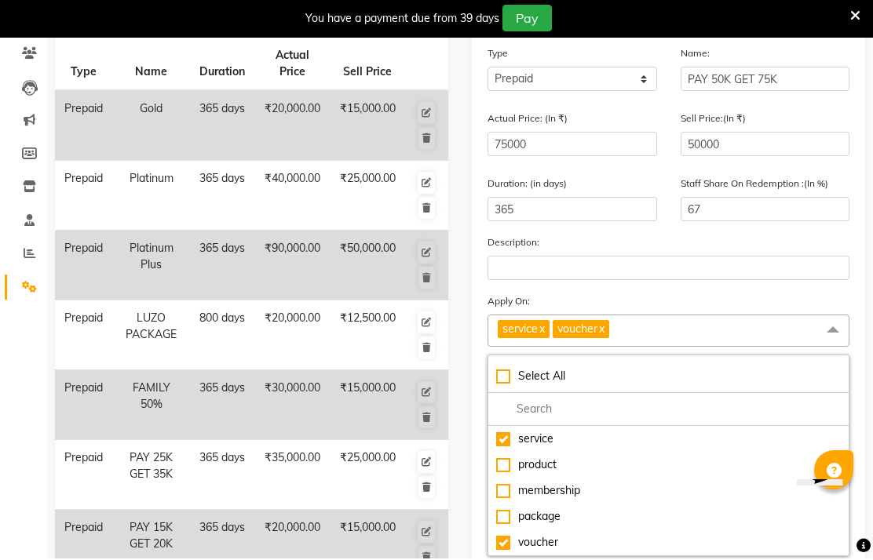
click at [604, 337] on link "x" at bounding box center [600, 330] width 7 height 14
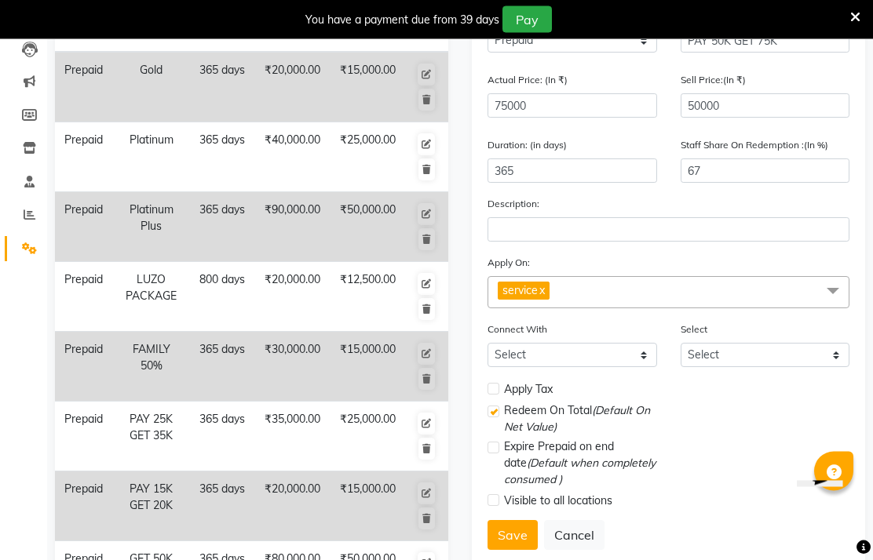
click at [493, 396] on label at bounding box center [493, 390] width 12 height 12
click at [493, 396] on input "checkbox" at bounding box center [492, 390] width 10 height 10
checkbox input "true"
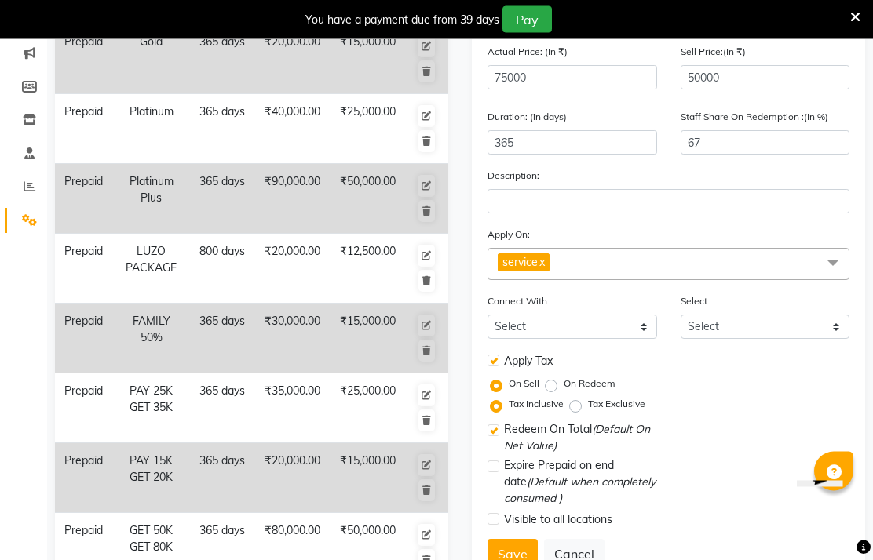
scroll to position [225, 0]
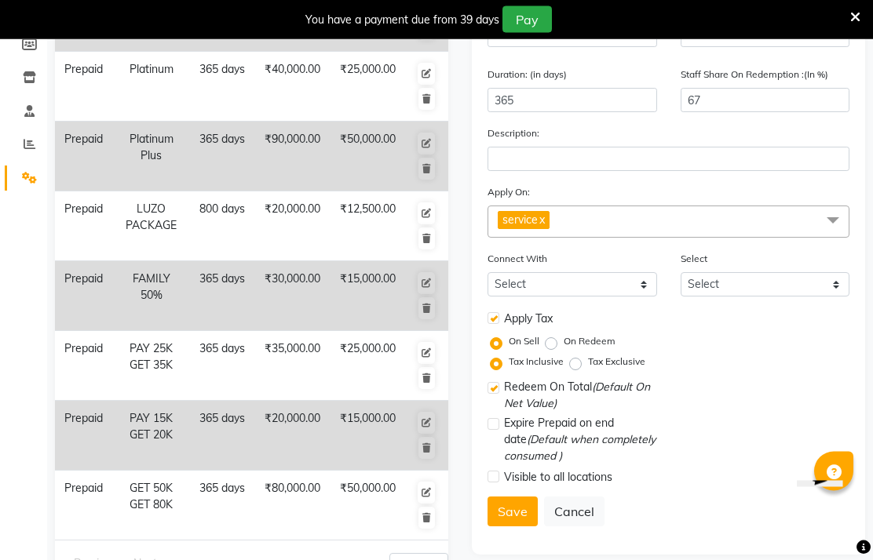
click at [507, 527] on button "Save" at bounding box center [512, 513] width 50 height 30
select select
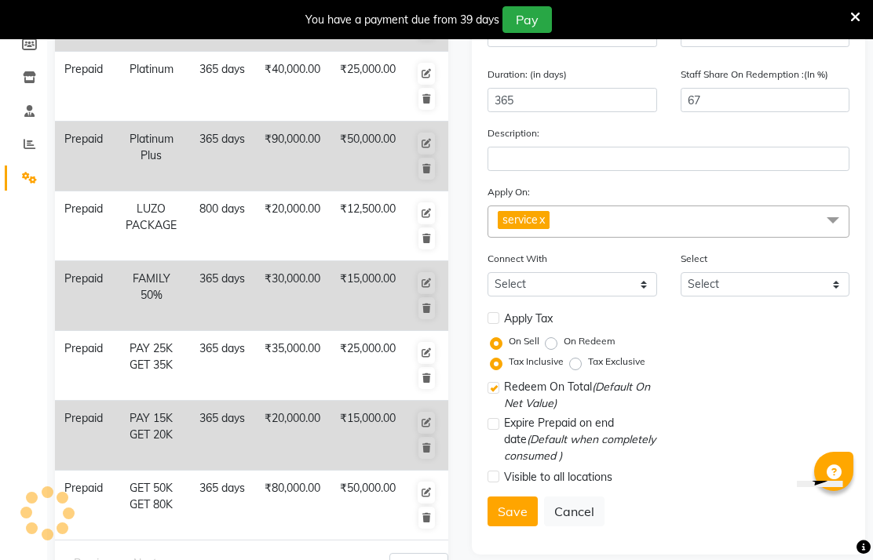
checkbox input "false"
checkbox input "true"
checkbox input "false"
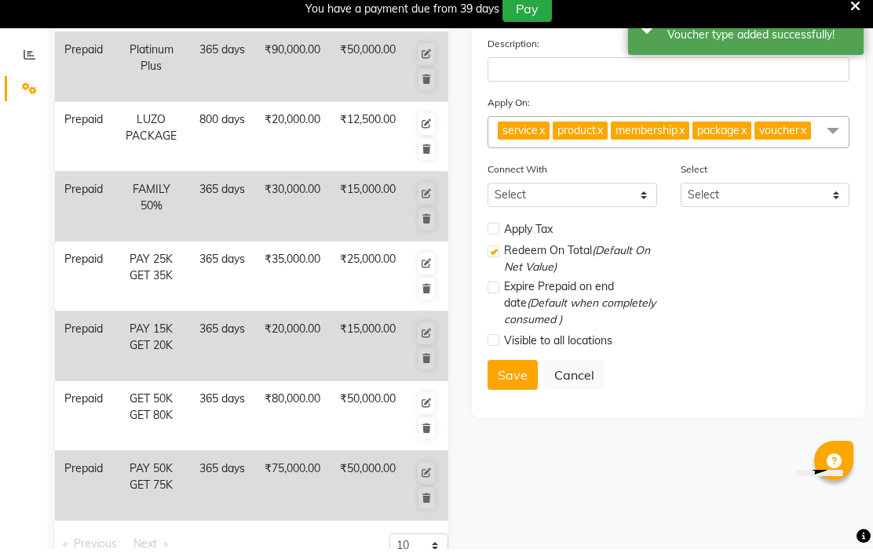
scroll to position [342, 0]
